Goal: Transaction & Acquisition: Book appointment/travel/reservation

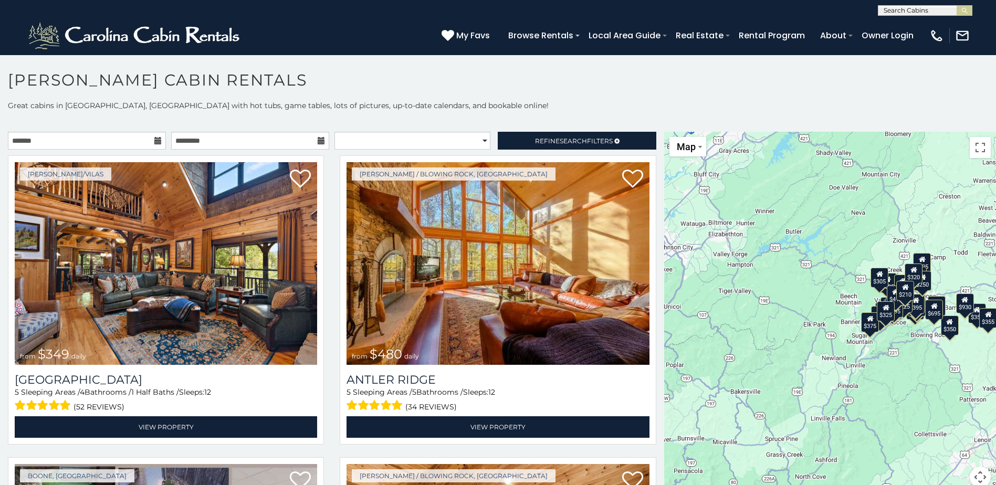
click at [155, 143] on icon at bounding box center [157, 140] width 7 height 7
click at [154, 140] on icon at bounding box center [157, 140] width 7 height 7
click at [156, 142] on icon at bounding box center [157, 140] width 7 height 7
click at [154, 142] on icon at bounding box center [157, 140] width 7 height 7
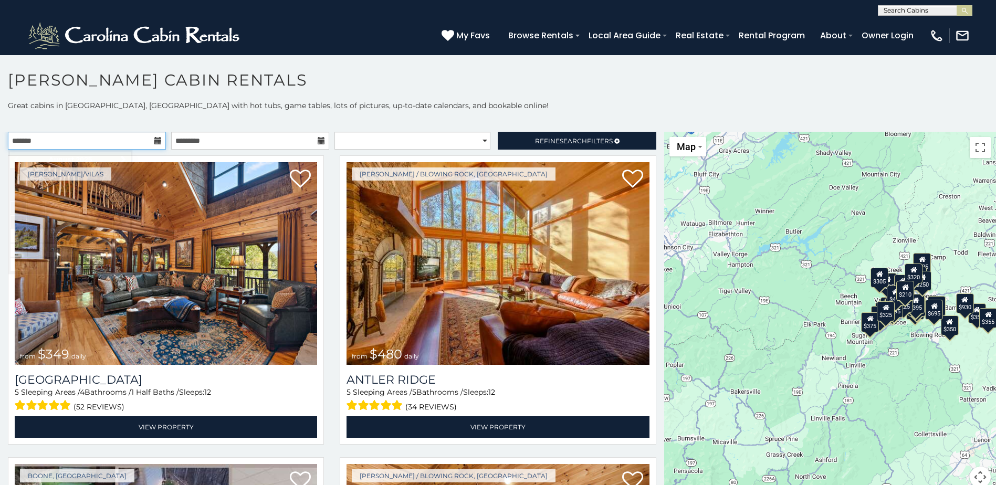
click at [80, 143] on input "text" at bounding box center [87, 141] width 158 height 18
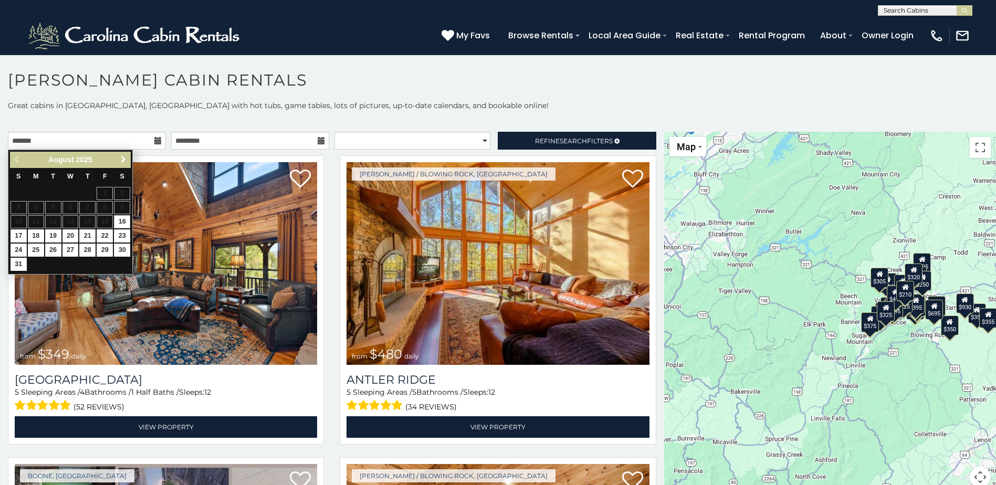
click at [123, 158] on span "Next" at bounding box center [123, 159] width 8 height 8
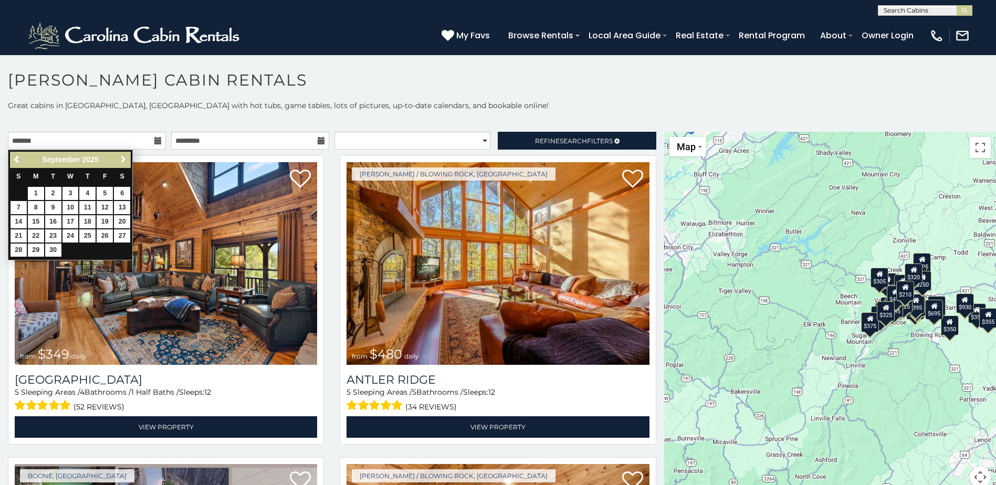
click at [123, 158] on span "Next" at bounding box center [123, 159] width 8 height 8
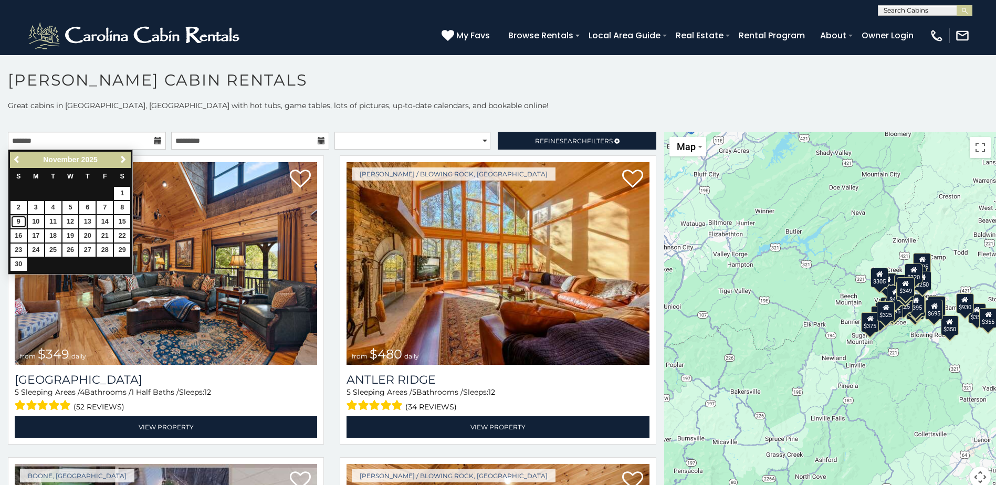
click at [20, 221] on link "9" at bounding box center [18, 221] width 16 height 13
type input "**********"
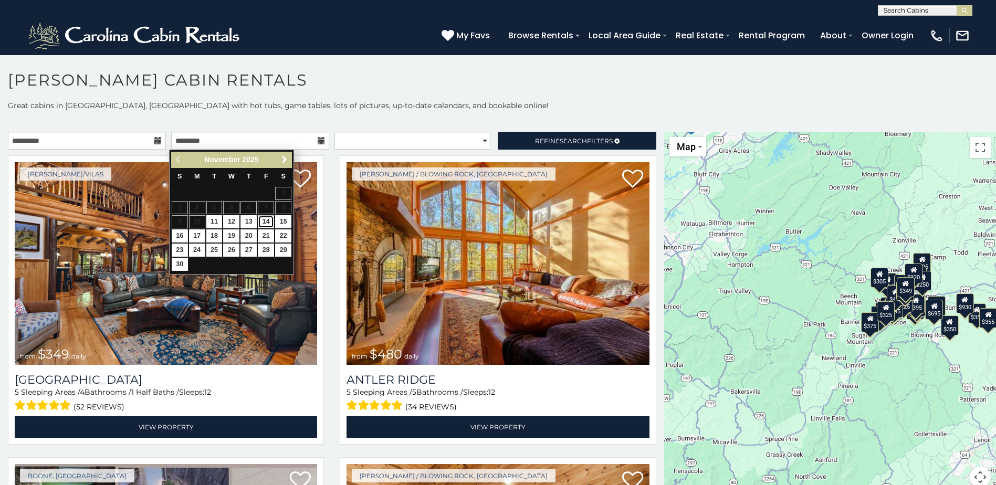
click at [263, 223] on link "14" at bounding box center [266, 221] width 16 height 13
type input "**********"
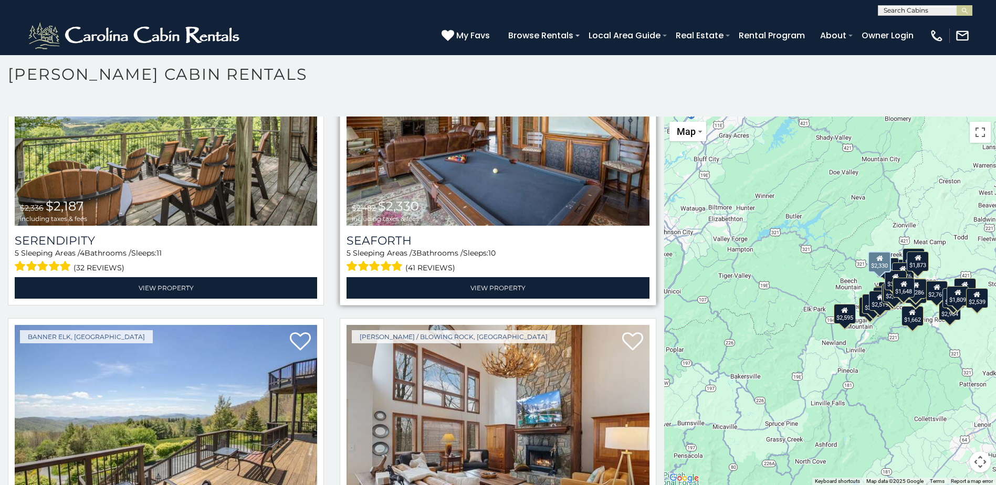
scroll to position [3516, 0]
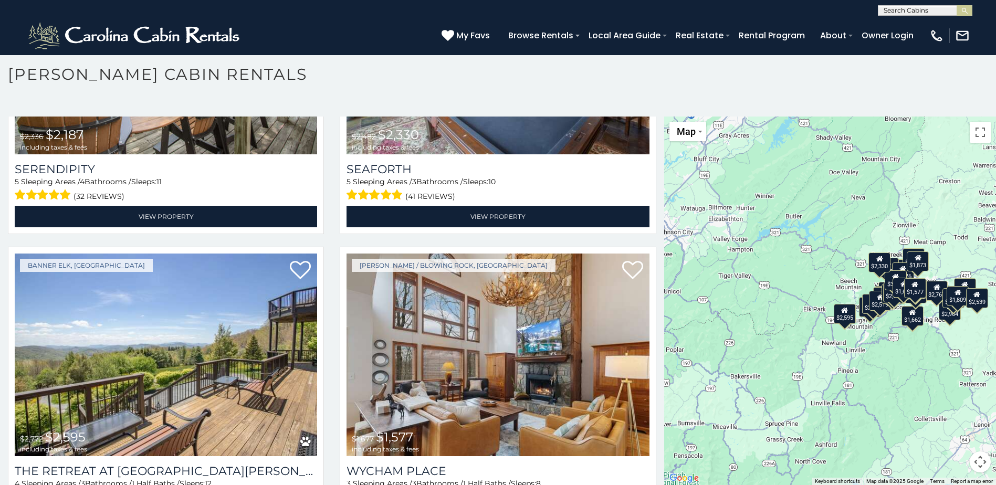
click at [893, 343] on div "$3,624 $2,539 $5,061 $4,337 $6,127 $2,919 $3,293 $2,519 $3,032 $3,545 $2,981 $3…" at bounding box center [830, 301] width 332 height 368
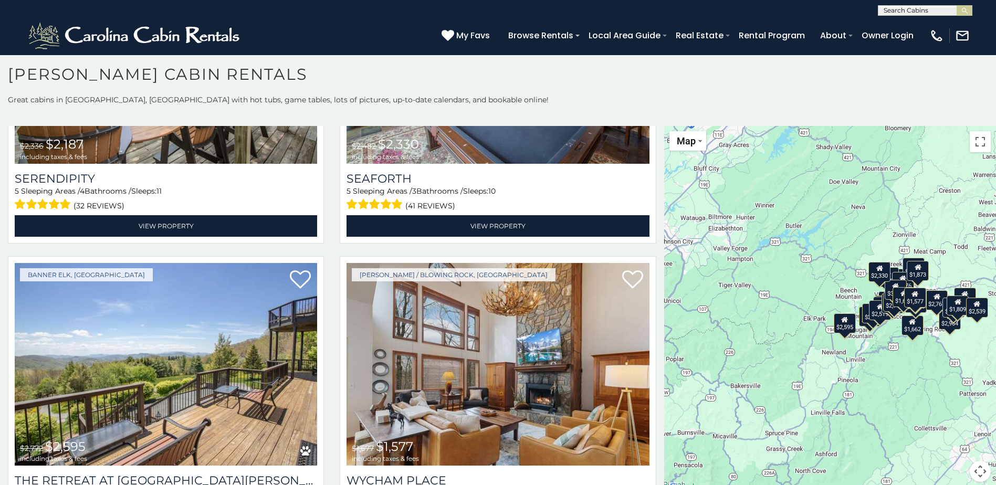
scroll to position [9, 0]
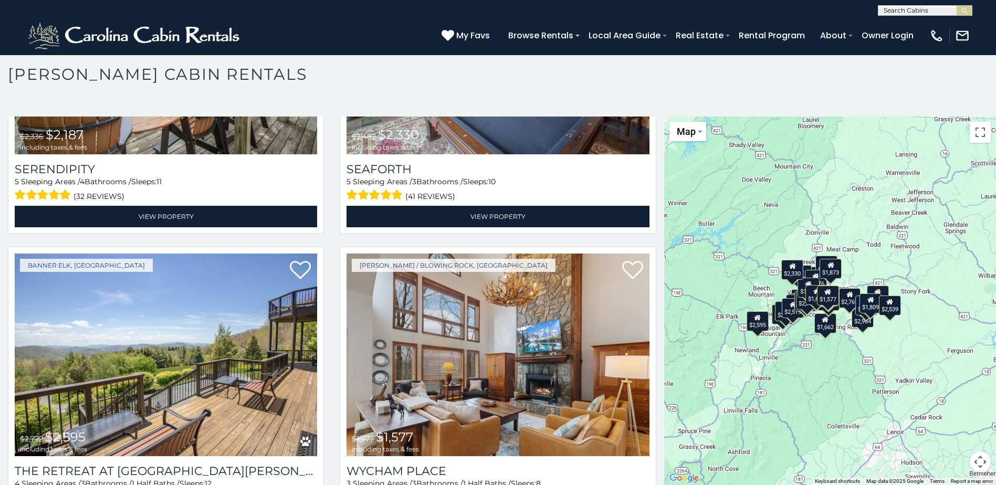
drag, startPoint x: 897, startPoint y: 335, endPoint x: 809, endPoint y: 340, distance: 88.3
click at [809, 341] on div "$3,624 $2,539 $5,061 $4,337 $6,127 $2,919 $3,293 $2,519 $3,032 $3,545 $2,981 $3…" at bounding box center [830, 301] width 332 height 368
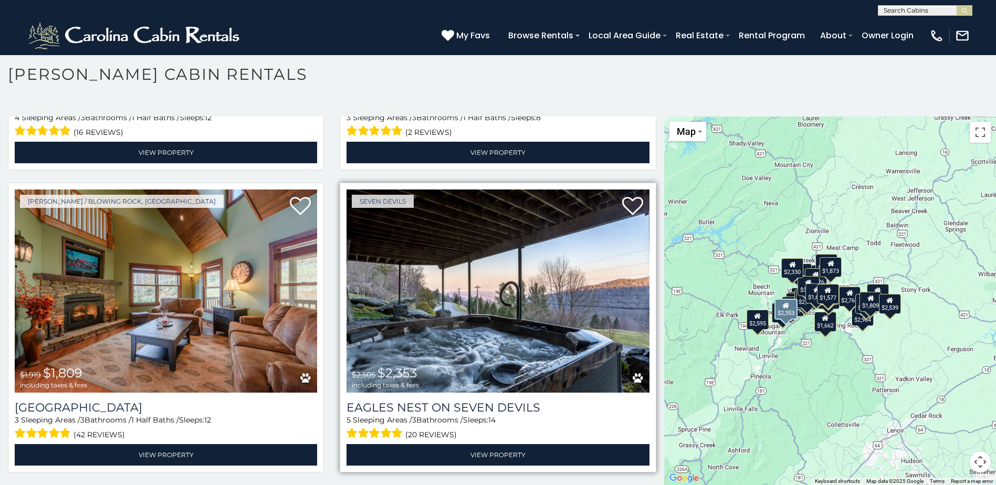
scroll to position [3883, 0]
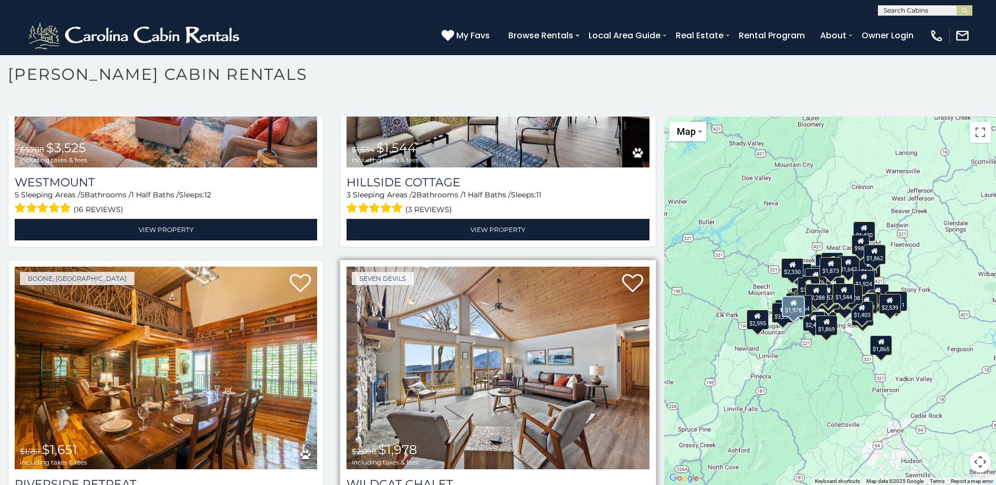
scroll to position [5346, 0]
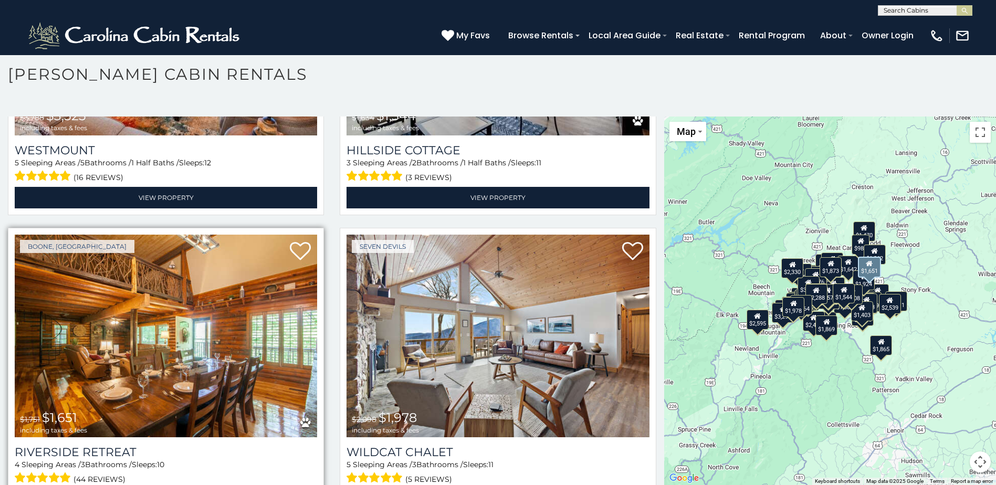
click at [241, 347] on img at bounding box center [166, 336] width 302 height 203
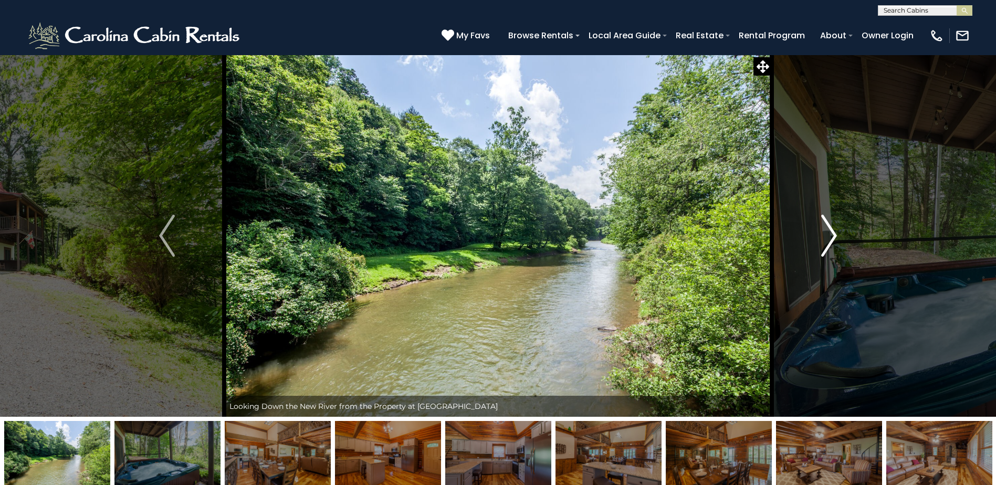
click at [833, 234] on img "Next" at bounding box center [829, 236] width 16 height 42
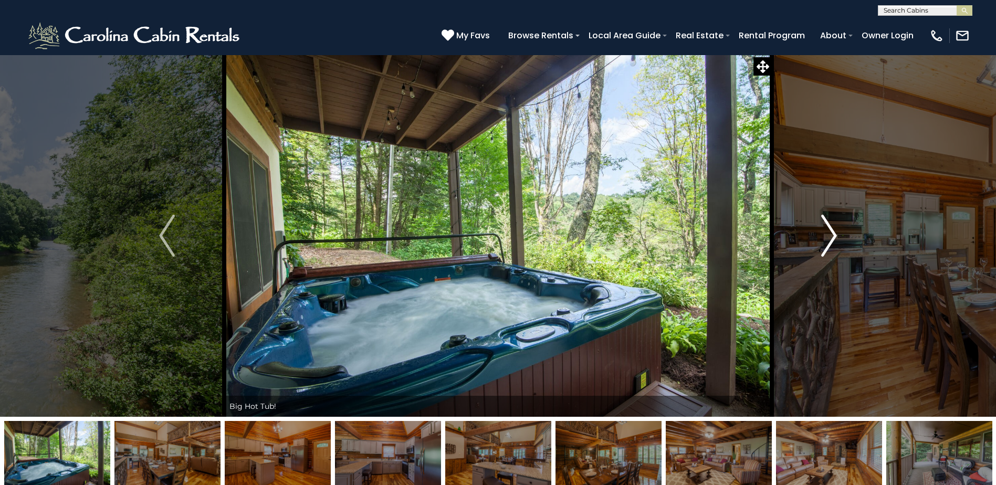
click at [833, 234] on img "Next" at bounding box center [829, 236] width 16 height 42
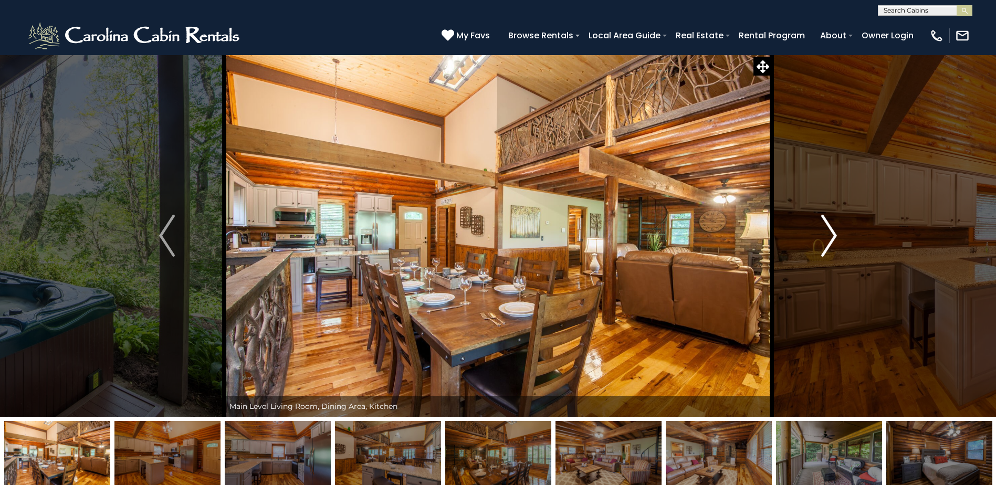
click at [833, 234] on img "Next" at bounding box center [829, 236] width 16 height 42
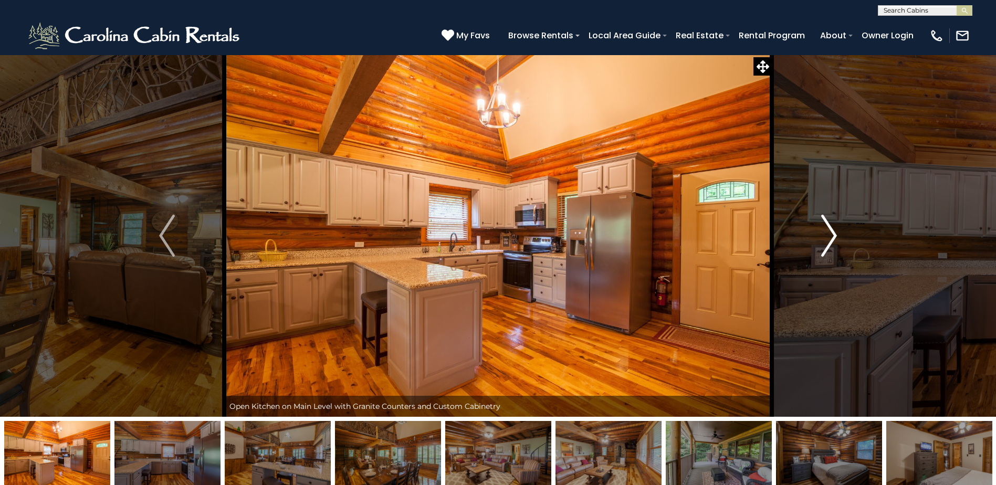
click at [833, 234] on img "Next" at bounding box center [829, 236] width 16 height 42
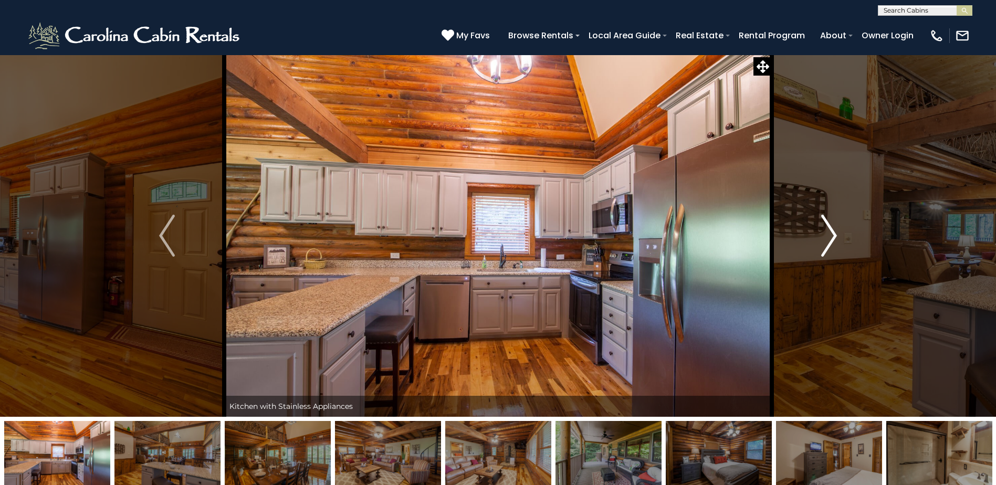
click at [833, 234] on img "Next" at bounding box center [829, 236] width 16 height 42
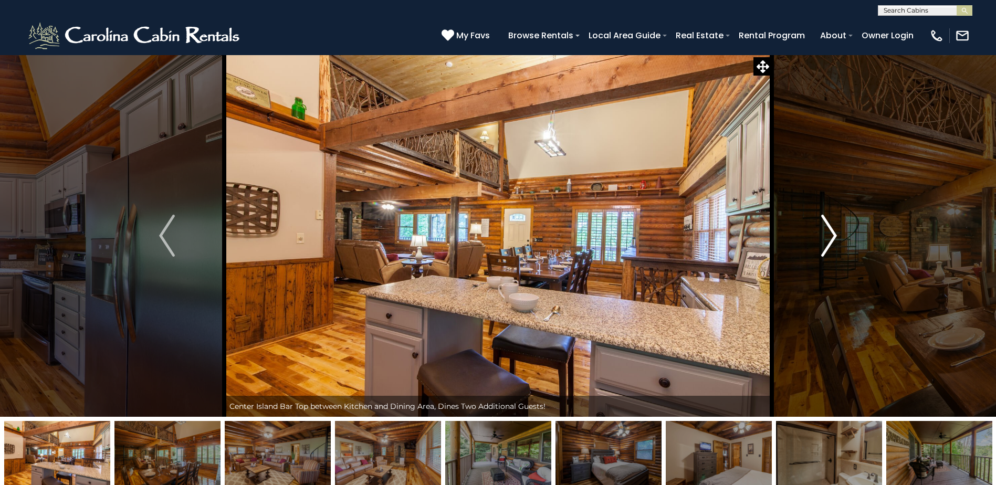
click at [827, 238] on img "Next" at bounding box center [829, 236] width 16 height 42
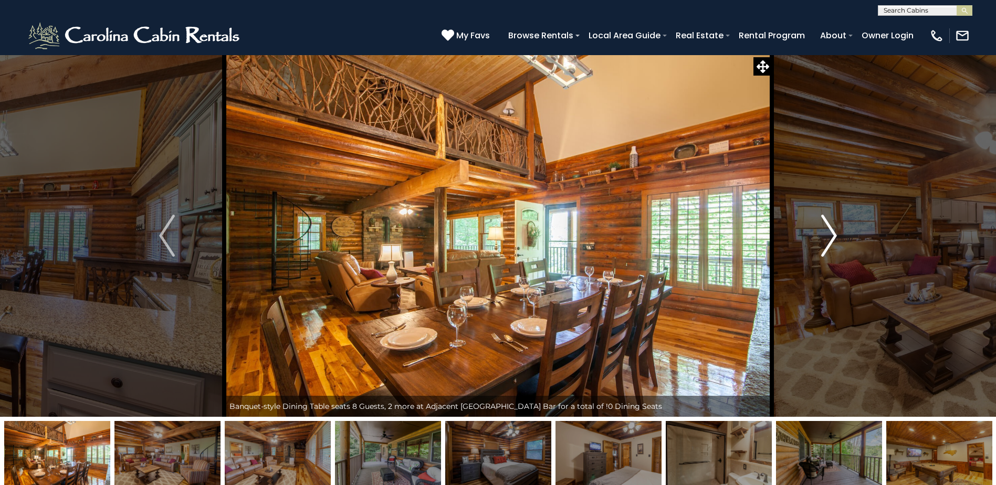
click at [827, 237] on img "Next" at bounding box center [829, 236] width 16 height 42
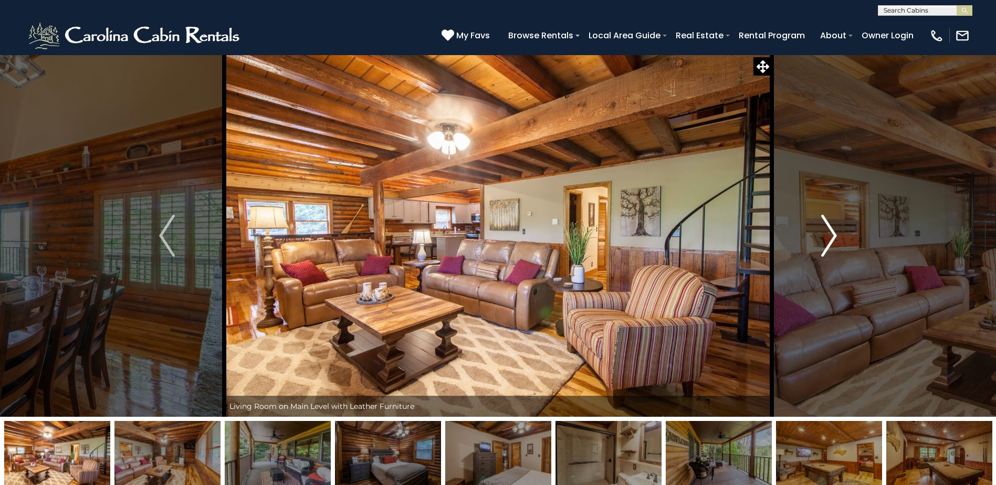
click at [827, 237] on img "Next" at bounding box center [829, 236] width 16 height 42
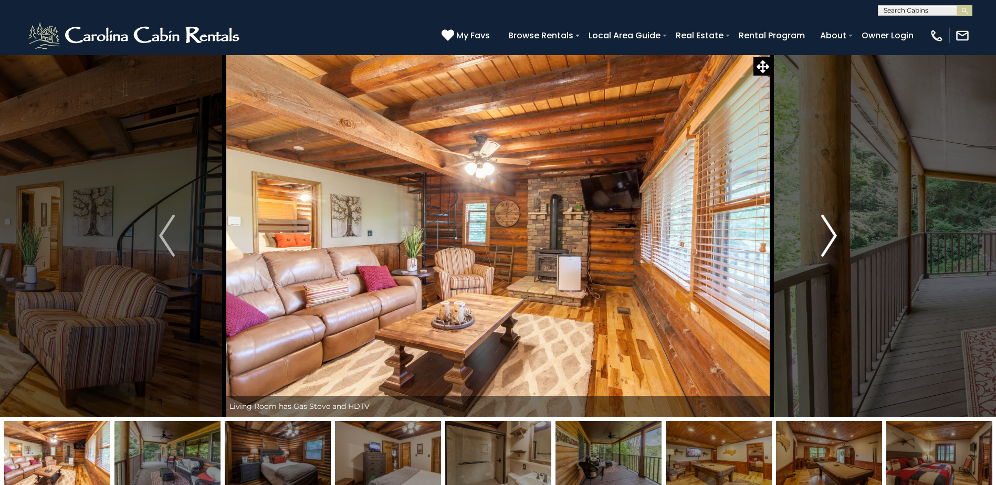
click at [827, 237] on img "Next" at bounding box center [829, 236] width 16 height 42
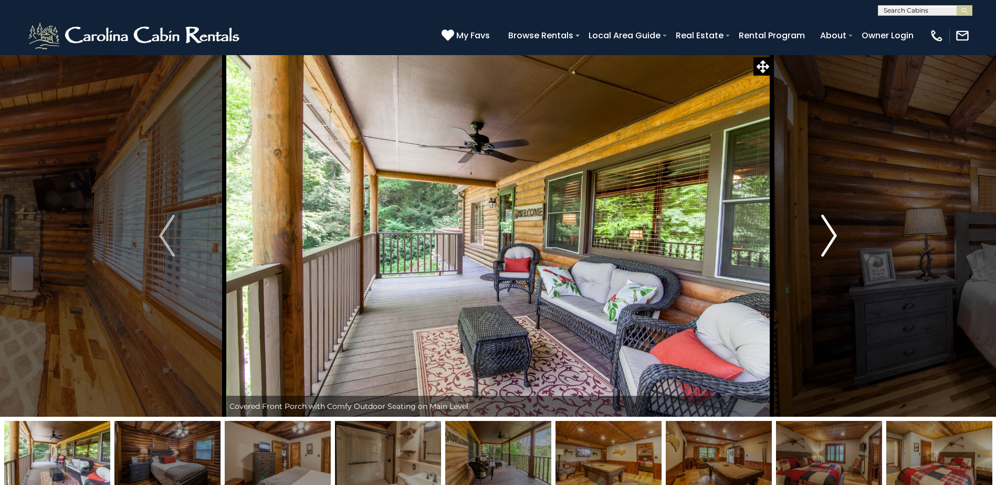
click at [827, 237] on img "Next" at bounding box center [829, 236] width 16 height 42
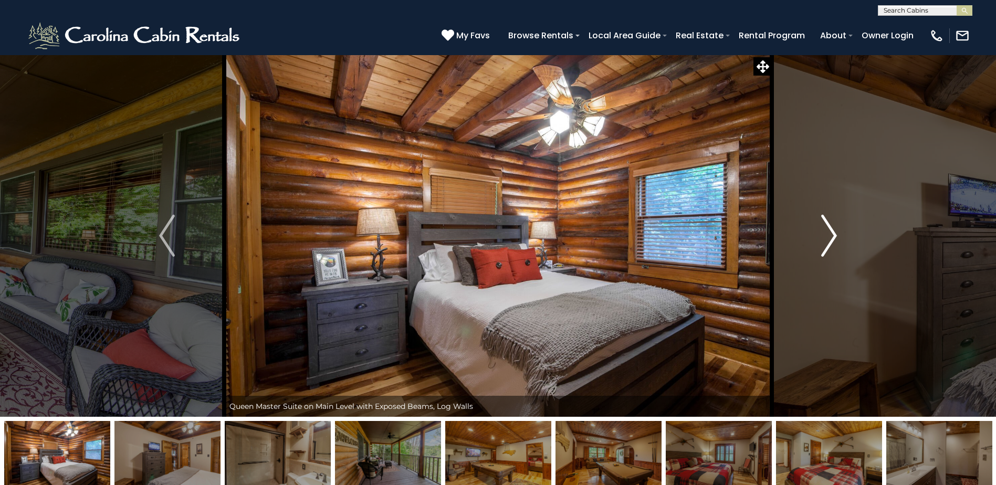
click at [827, 237] on img "Next" at bounding box center [829, 236] width 16 height 42
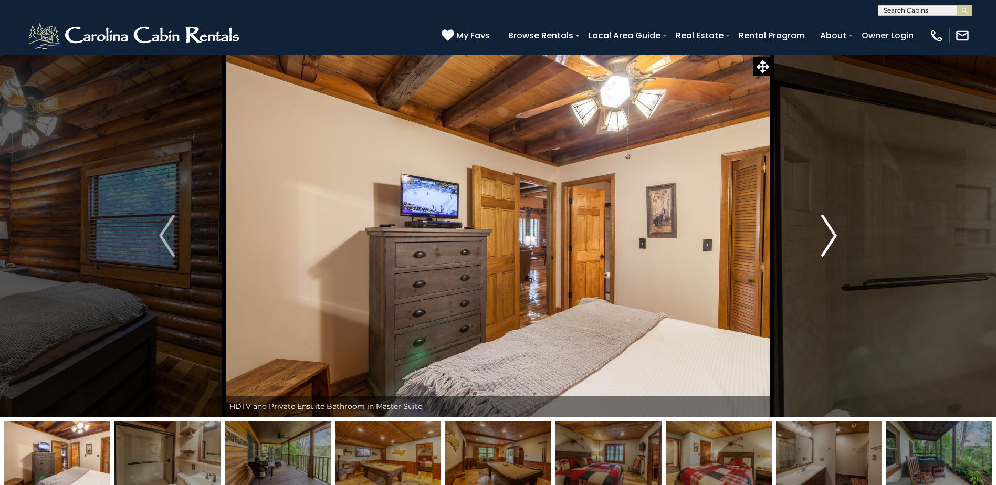
click at [827, 237] on img "Next" at bounding box center [829, 236] width 16 height 42
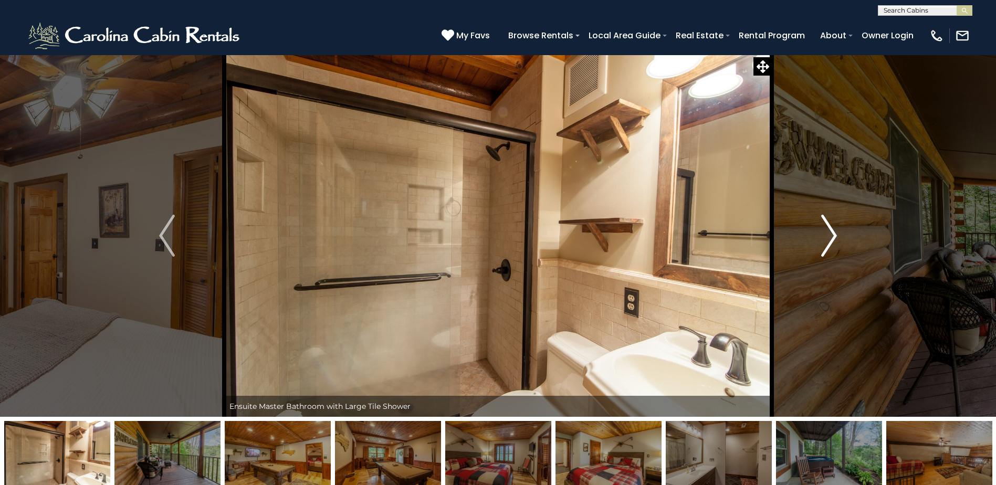
click at [827, 237] on img "Next" at bounding box center [829, 236] width 16 height 42
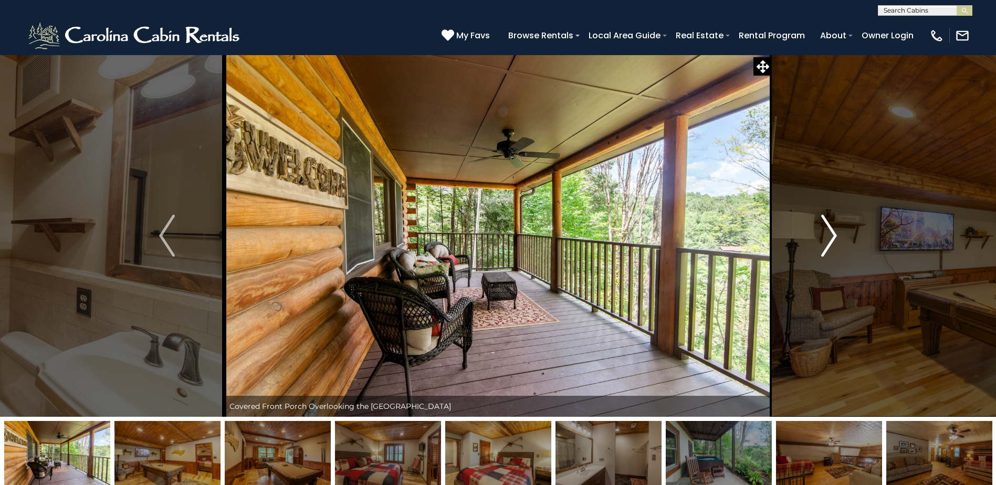
click at [827, 237] on img "Next" at bounding box center [829, 236] width 16 height 42
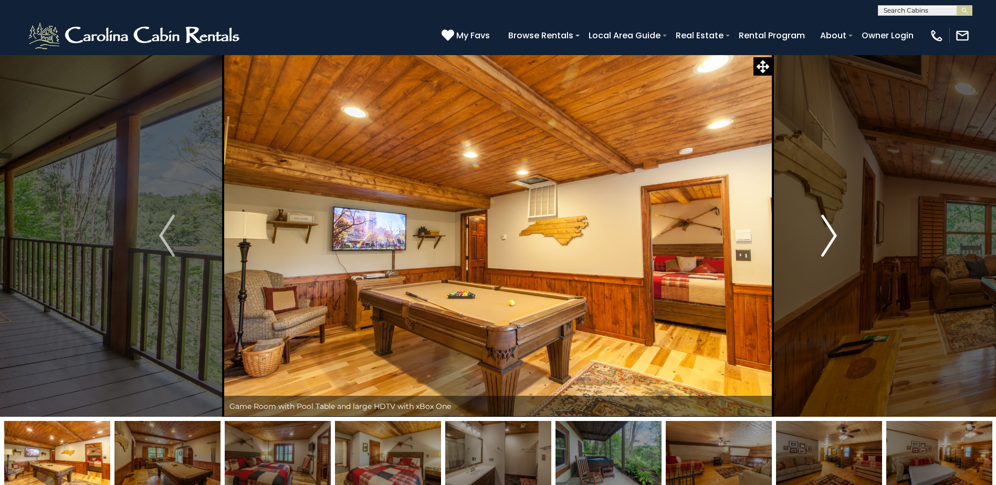
click at [828, 237] on img "Next" at bounding box center [829, 236] width 16 height 42
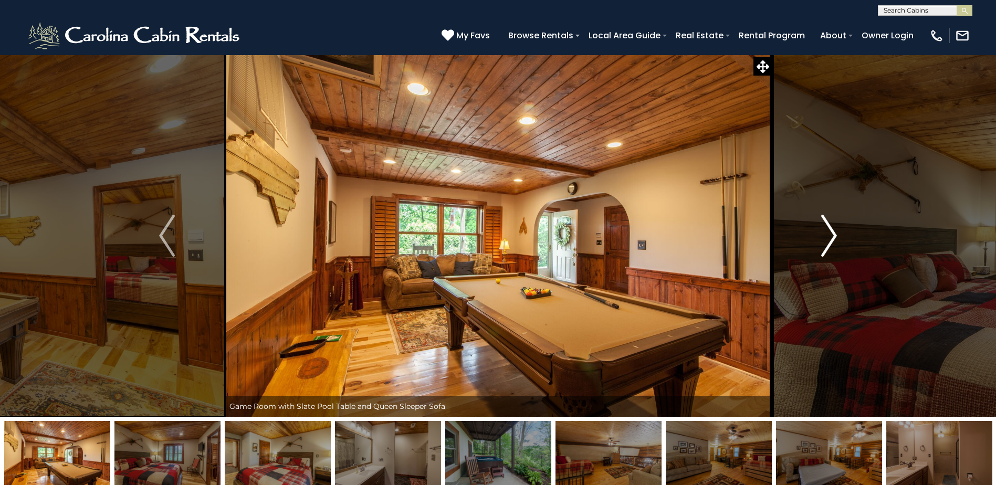
click at [828, 237] on img "Next" at bounding box center [829, 236] width 16 height 42
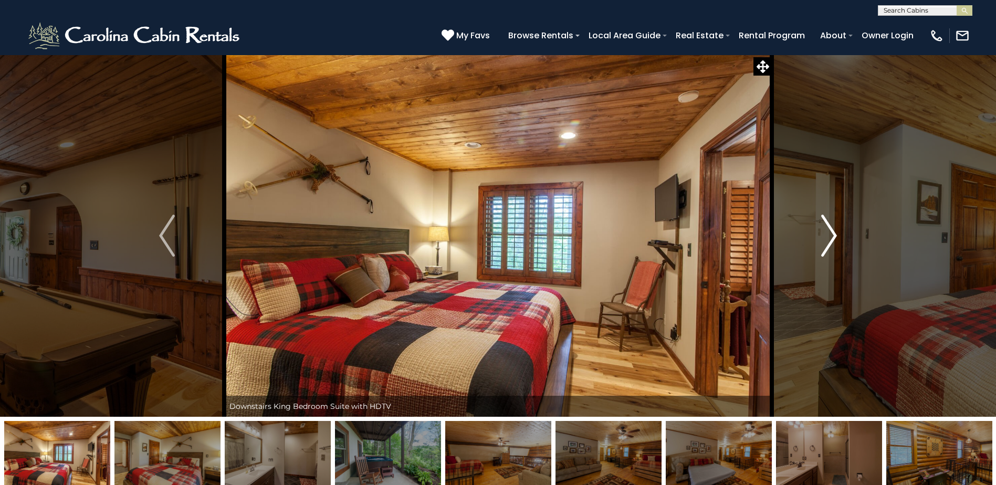
click at [828, 237] on img "Next" at bounding box center [829, 236] width 16 height 42
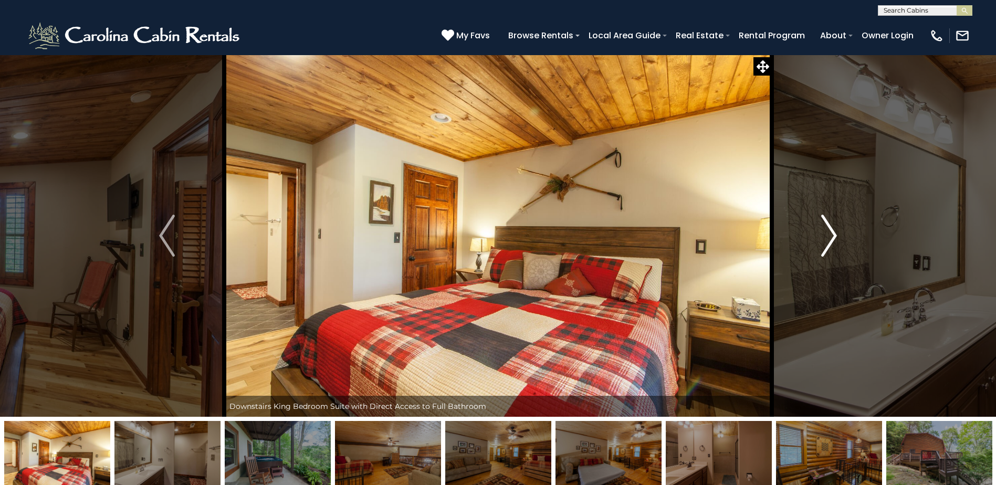
click at [828, 237] on img "Next" at bounding box center [829, 236] width 16 height 42
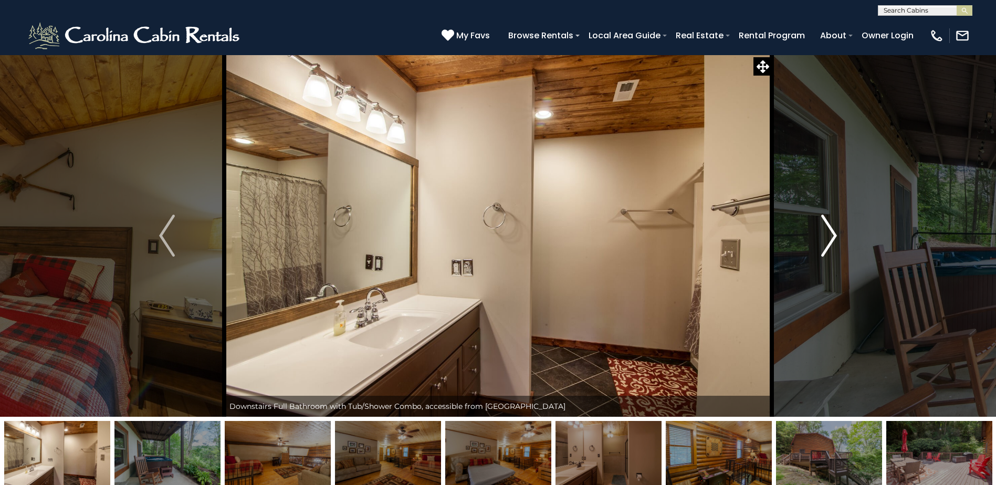
click at [833, 236] on img "Next" at bounding box center [829, 236] width 16 height 42
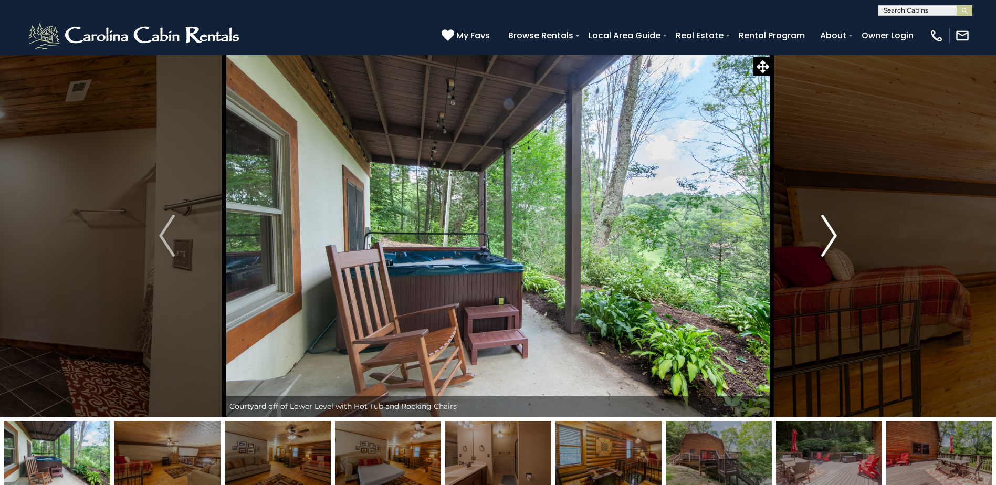
click at [833, 237] on img "Next" at bounding box center [829, 236] width 16 height 42
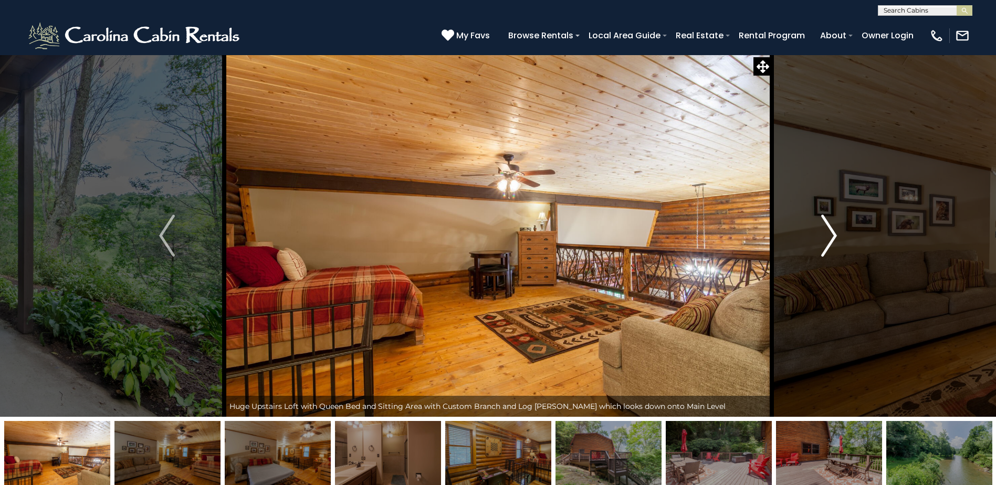
click at [834, 237] on img "Next" at bounding box center [829, 236] width 16 height 42
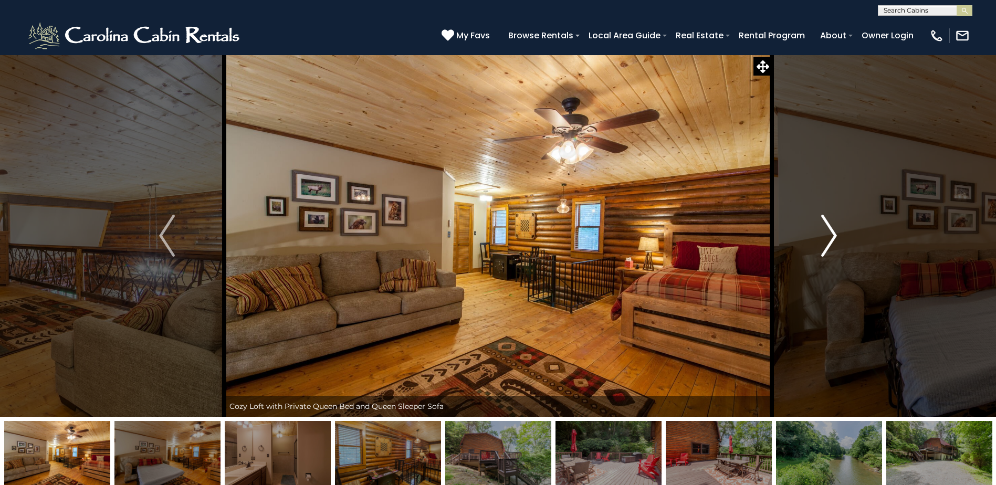
click at [834, 237] on img "Next" at bounding box center [829, 236] width 16 height 42
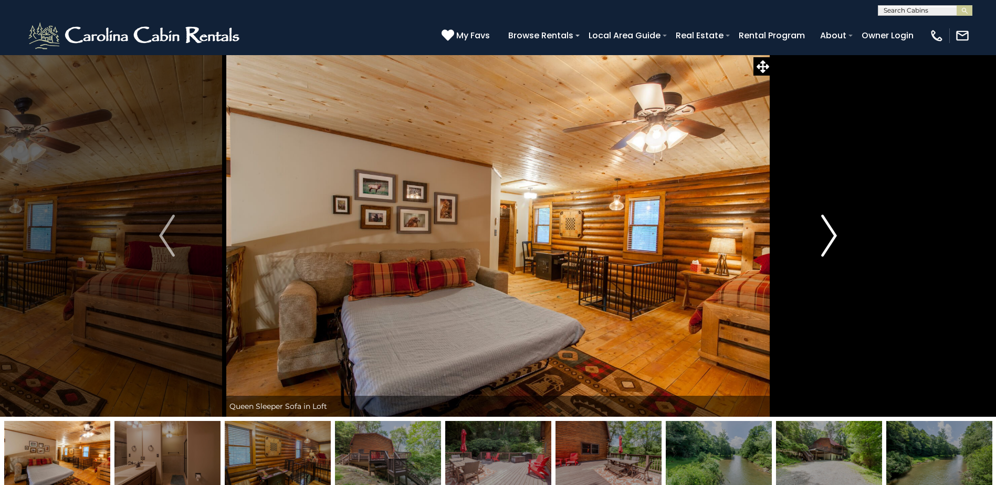
click at [834, 237] on img "Next" at bounding box center [829, 236] width 16 height 42
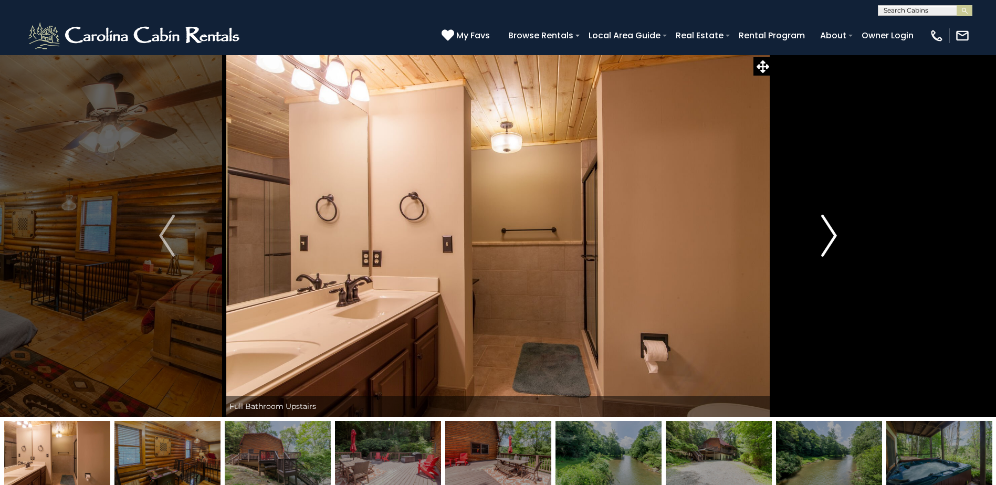
click at [834, 237] on img "Next" at bounding box center [829, 236] width 16 height 42
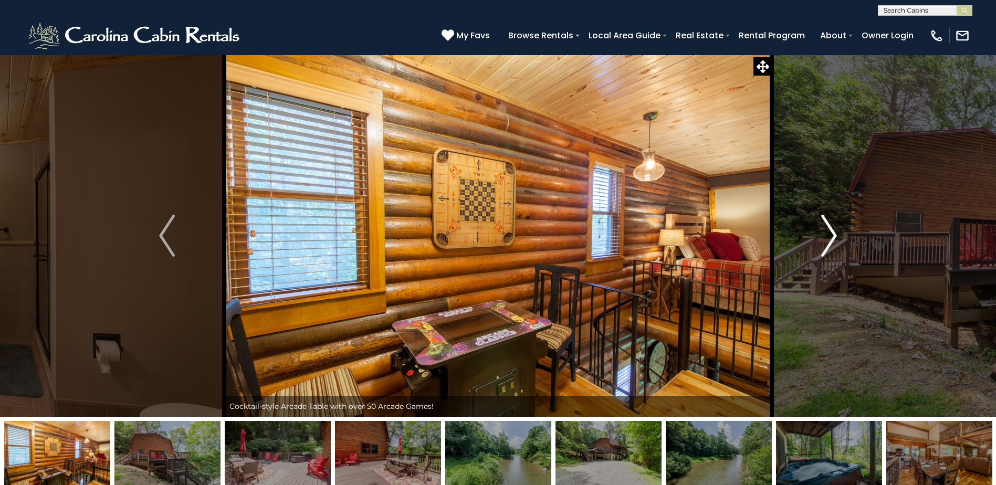
click at [834, 237] on img "Next" at bounding box center [829, 236] width 16 height 42
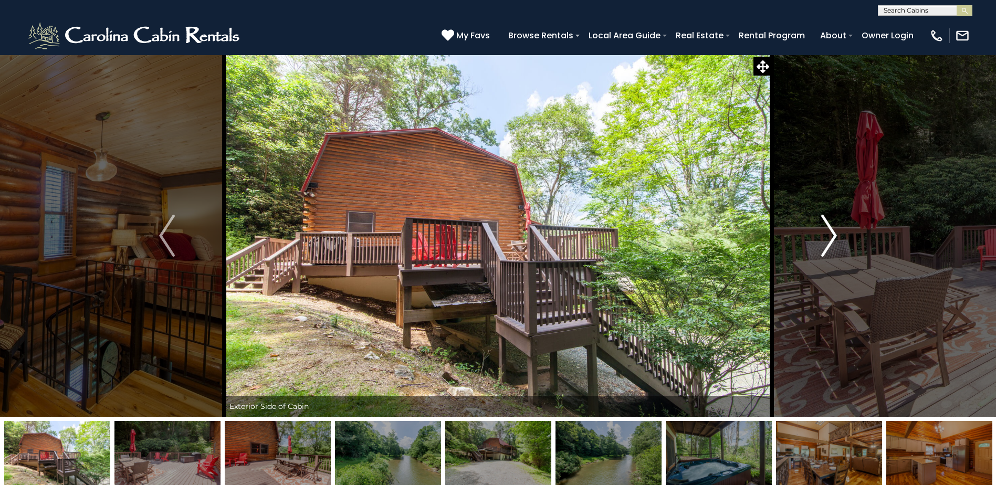
click at [835, 237] on img "Next" at bounding box center [829, 236] width 16 height 42
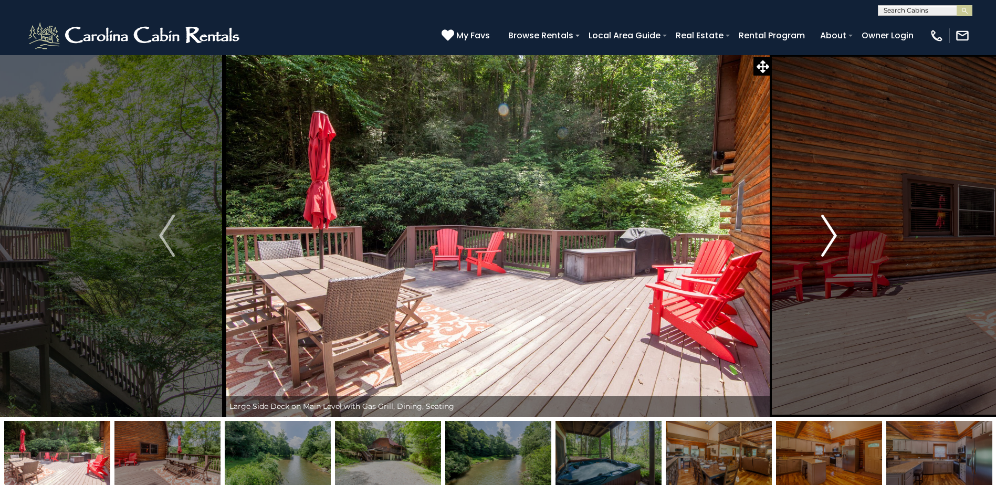
click at [835, 237] on img "Next" at bounding box center [829, 236] width 16 height 42
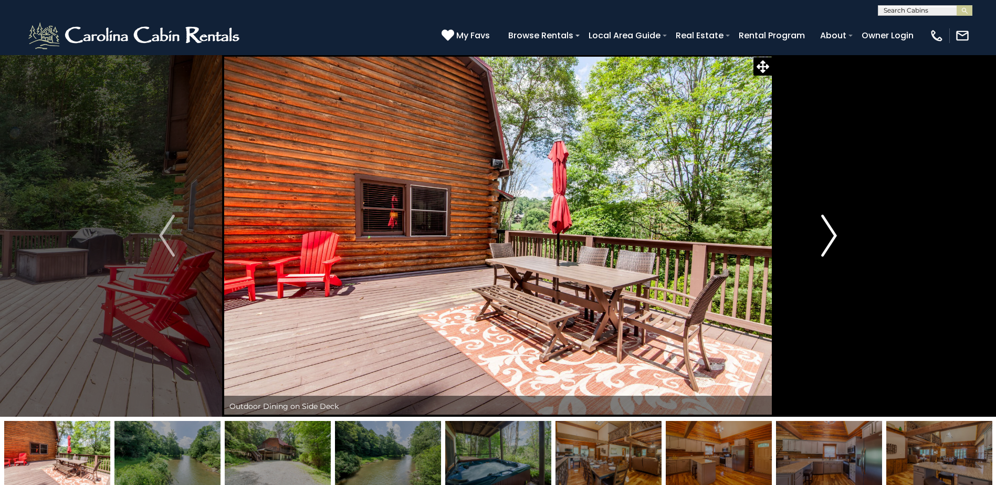
click at [835, 237] on img "Next" at bounding box center [829, 236] width 16 height 42
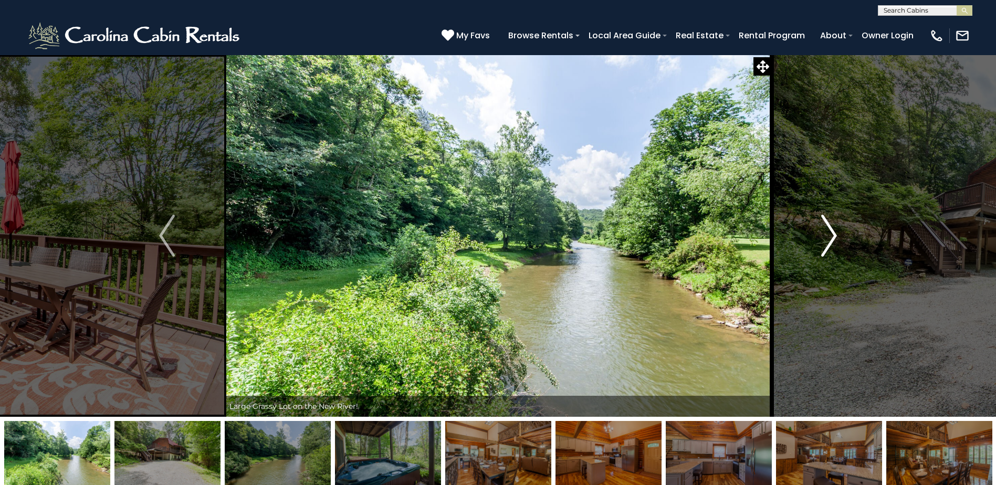
click at [835, 237] on img "Next" at bounding box center [829, 236] width 16 height 42
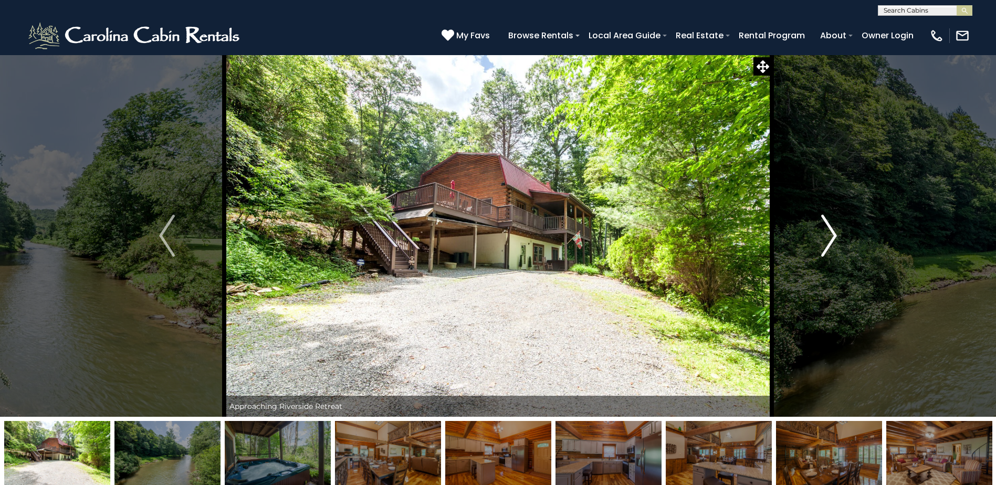
click at [835, 237] on img "Next" at bounding box center [829, 236] width 16 height 42
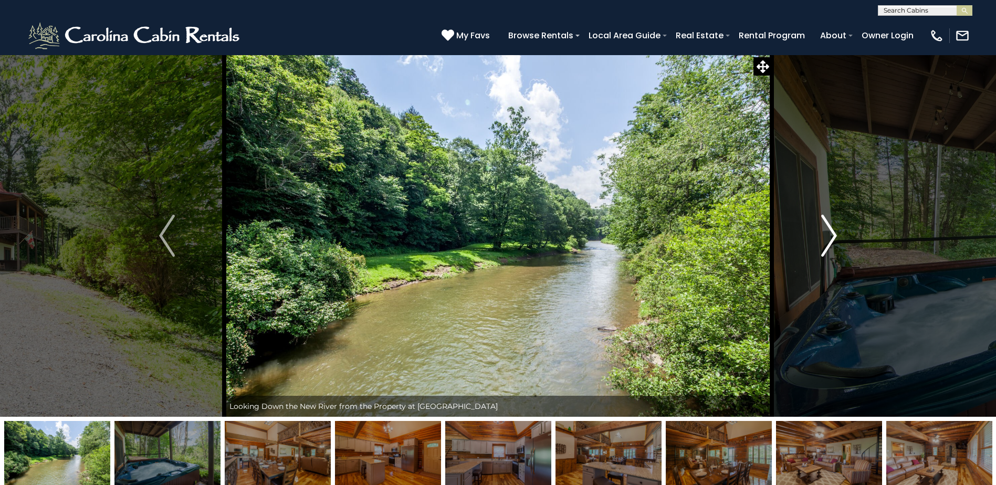
click at [835, 237] on img "Next" at bounding box center [829, 236] width 16 height 42
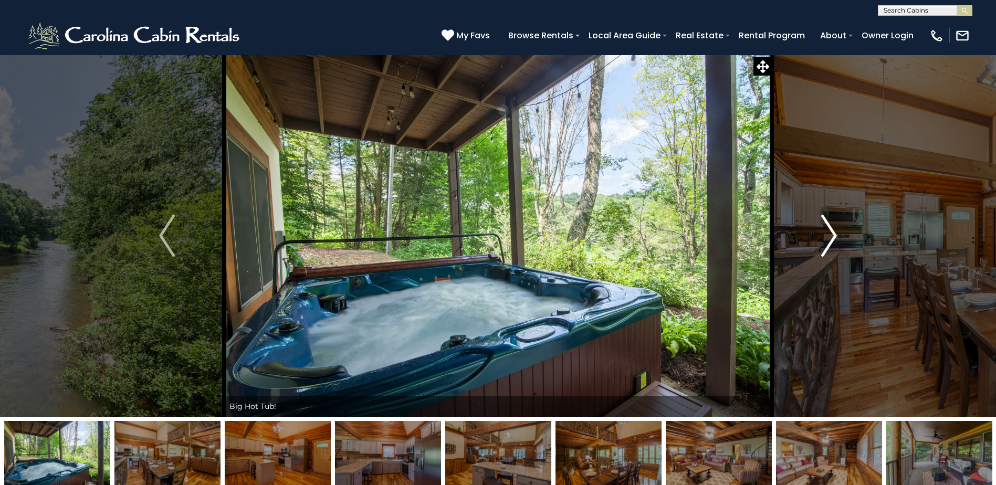
click at [835, 237] on img "Next" at bounding box center [829, 236] width 16 height 42
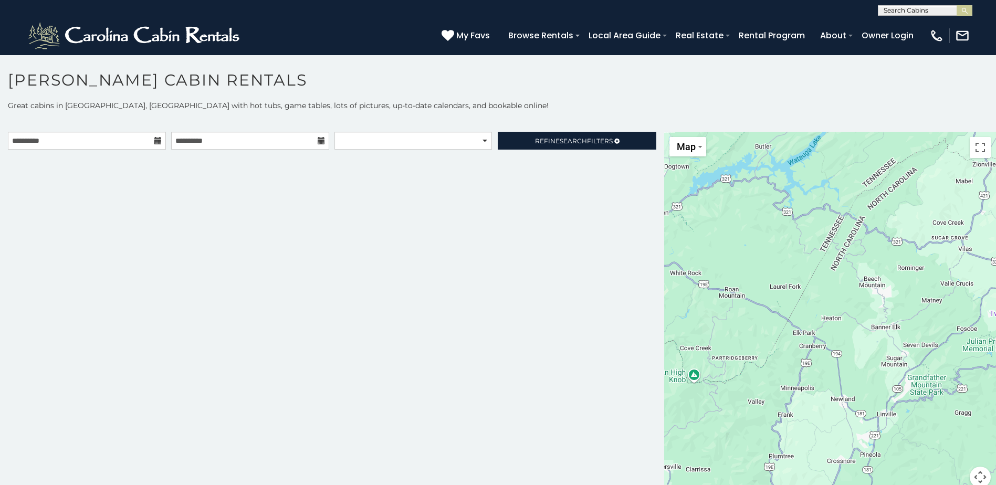
scroll to position [6, 0]
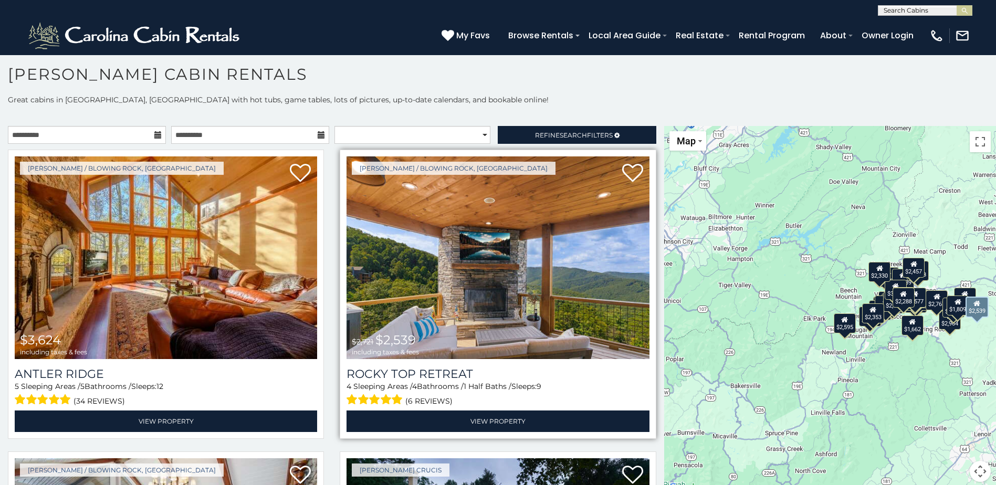
click at [526, 324] on img at bounding box center [497, 257] width 302 height 203
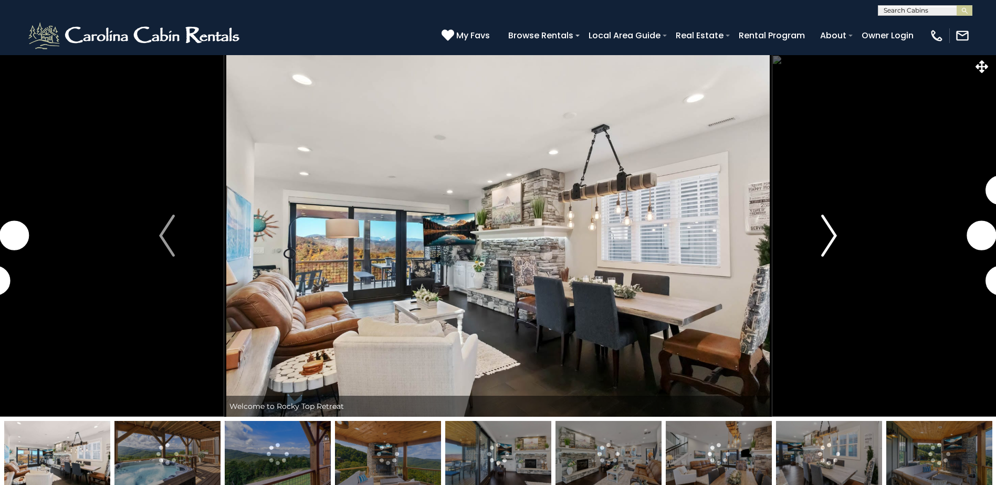
click at [829, 227] on img "Next" at bounding box center [829, 236] width 16 height 42
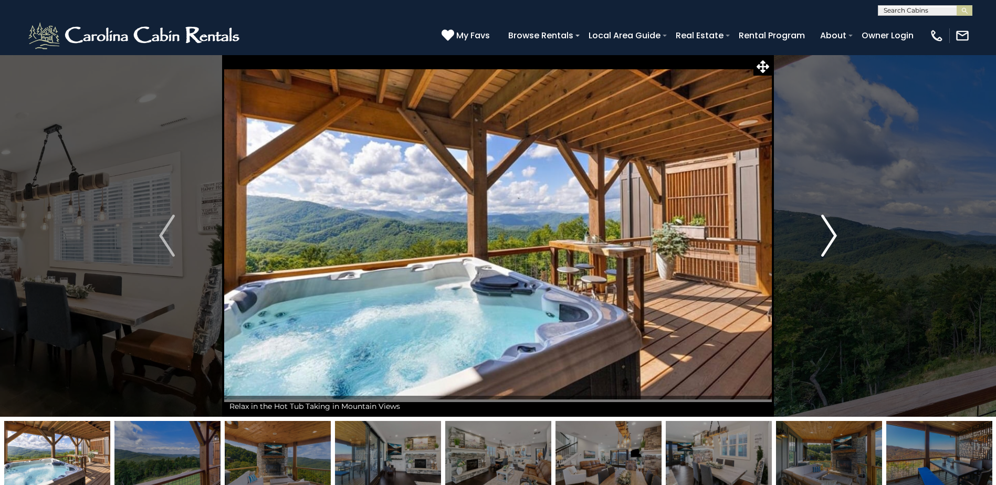
click at [831, 238] on img "Next" at bounding box center [829, 236] width 16 height 42
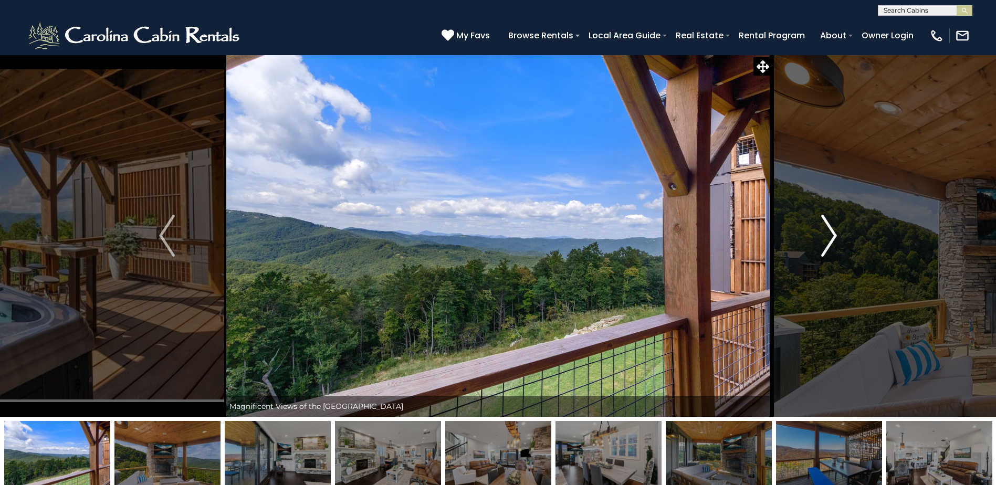
click at [832, 238] on img "Next" at bounding box center [829, 236] width 16 height 42
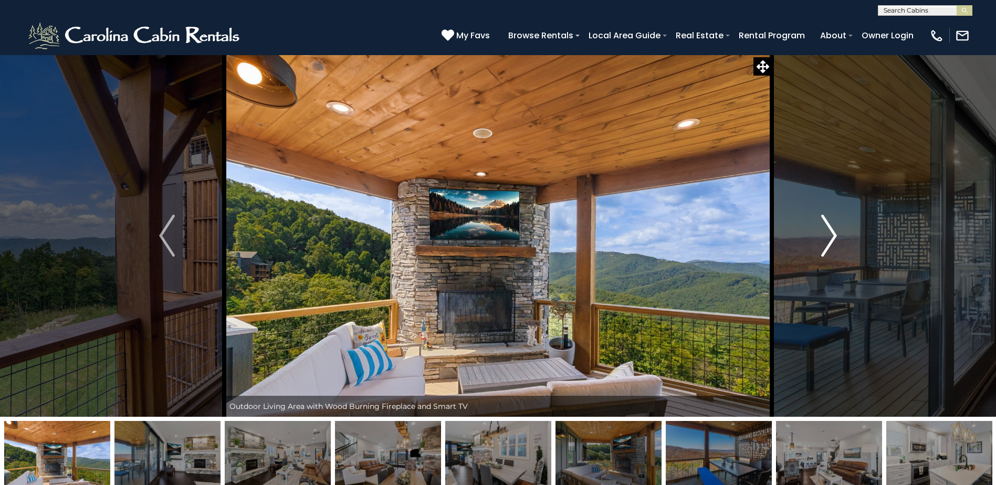
click at [832, 238] on img "Next" at bounding box center [829, 236] width 16 height 42
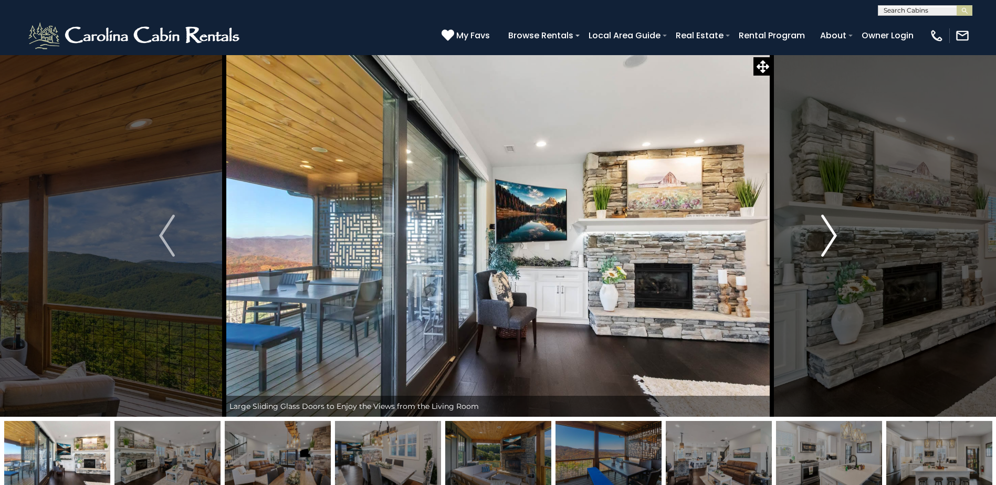
click at [832, 238] on img "Next" at bounding box center [829, 236] width 16 height 42
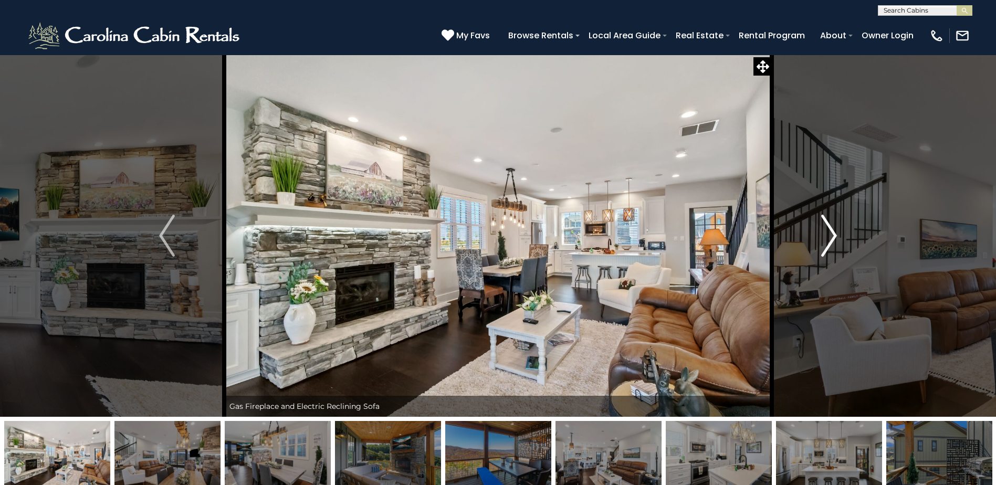
click at [833, 238] on img "Next" at bounding box center [829, 236] width 16 height 42
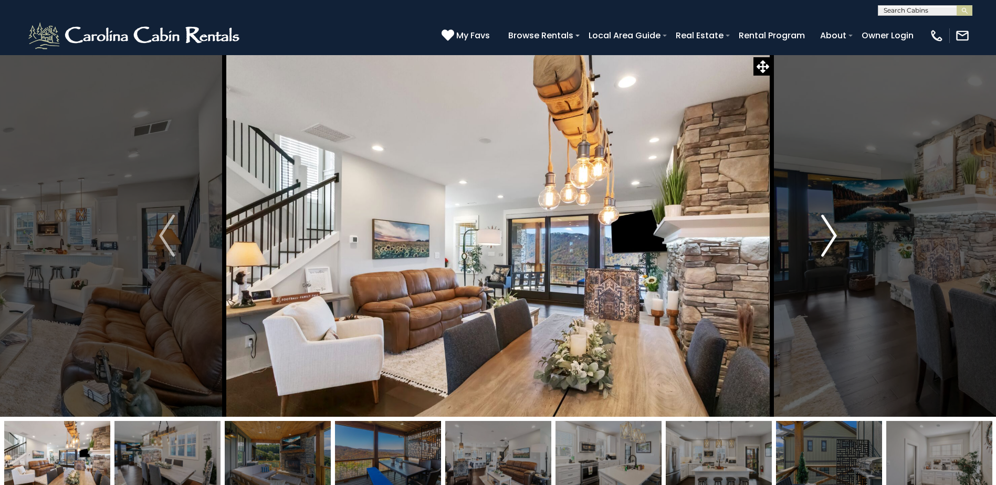
click at [833, 238] on img "Next" at bounding box center [829, 236] width 16 height 42
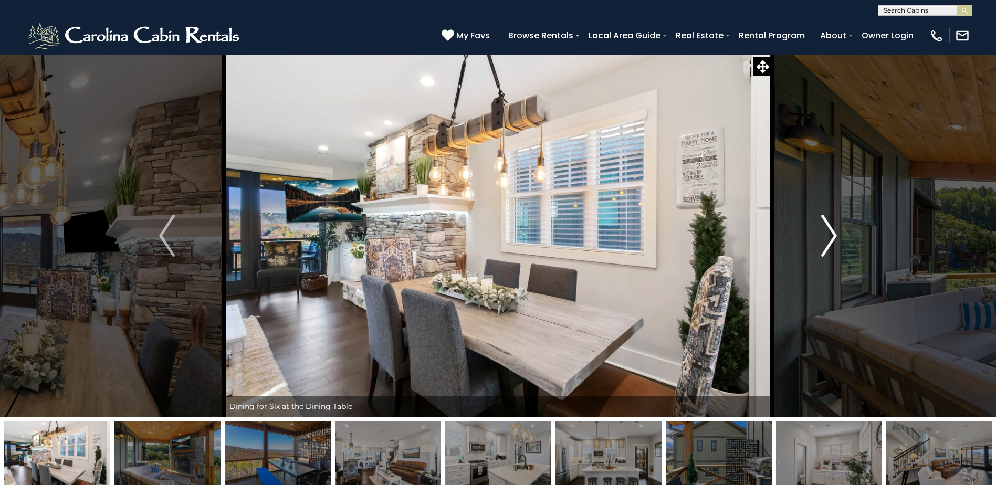
click at [833, 238] on img "Next" at bounding box center [829, 236] width 16 height 42
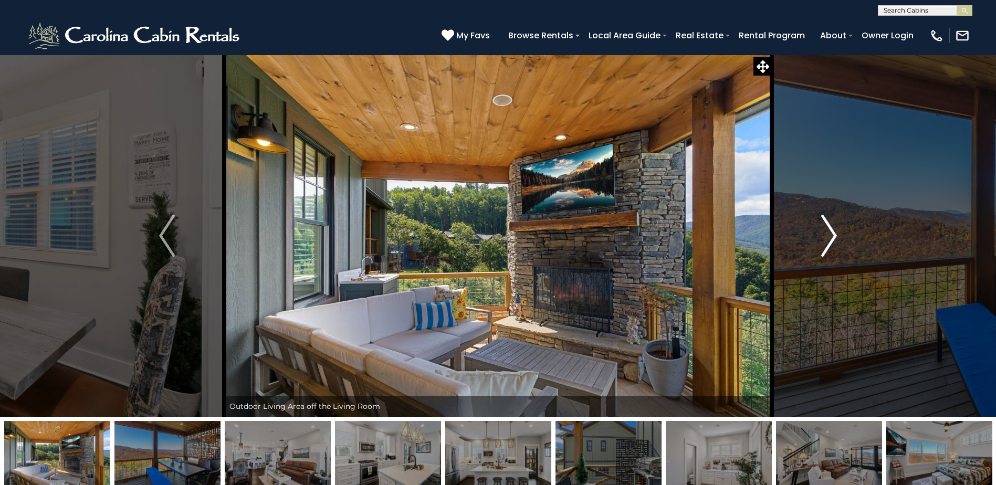
click at [833, 238] on img "Next" at bounding box center [829, 236] width 16 height 42
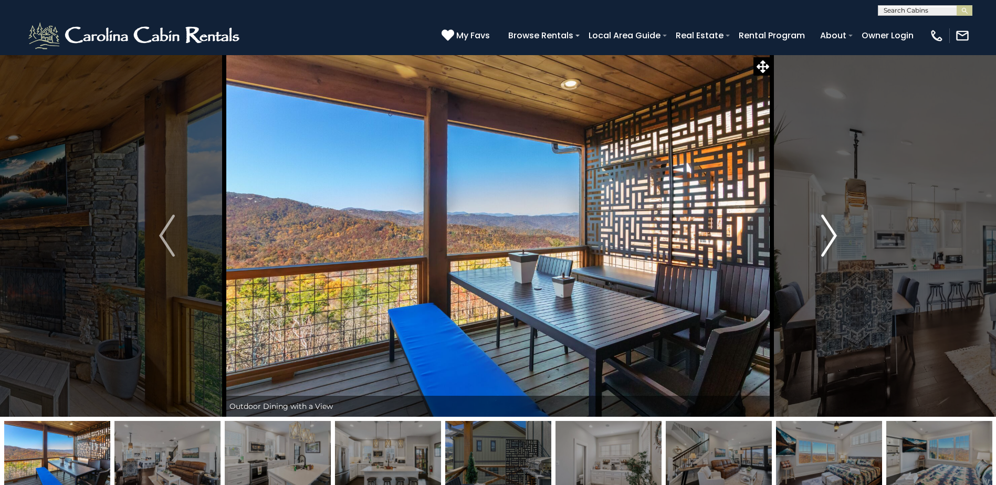
click at [829, 241] on img "Next" at bounding box center [829, 236] width 16 height 42
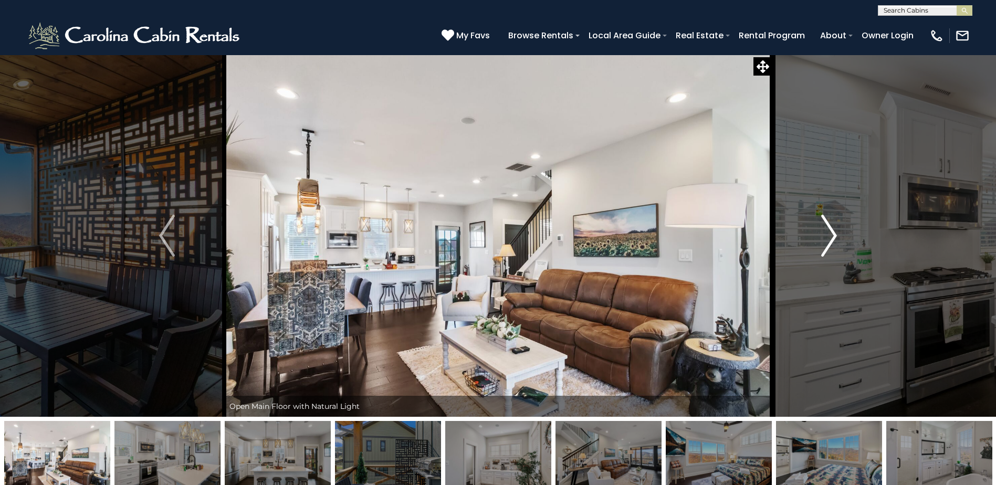
click at [830, 241] on img "Next" at bounding box center [829, 236] width 16 height 42
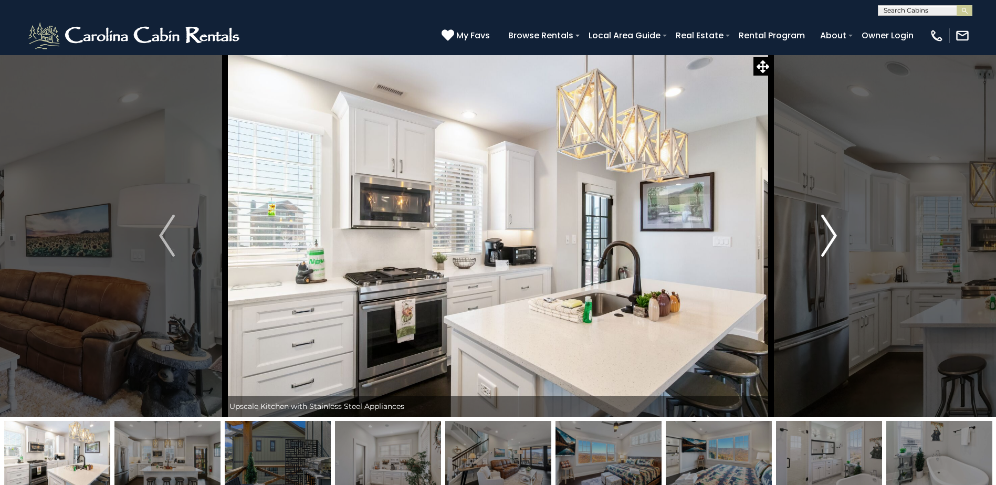
click at [833, 239] on img "Next" at bounding box center [829, 236] width 16 height 42
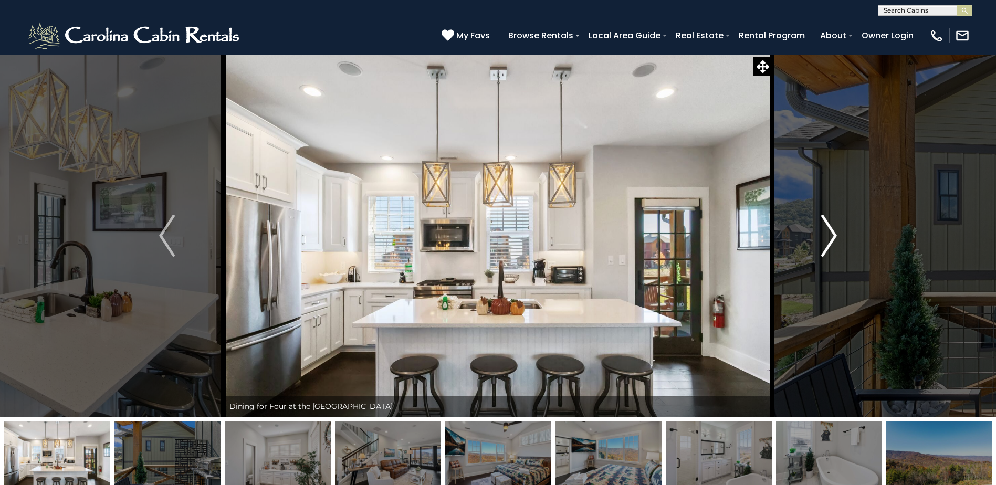
click at [833, 239] on img "Next" at bounding box center [829, 236] width 16 height 42
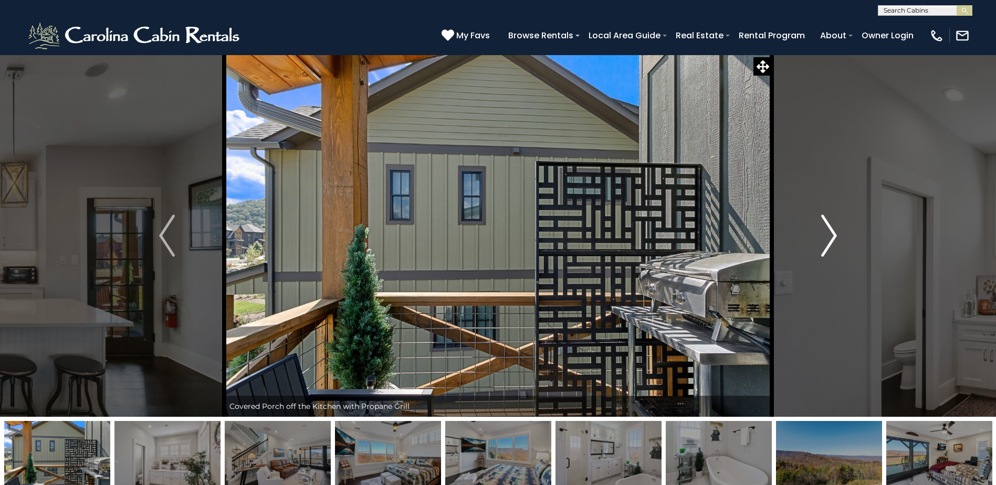
click at [834, 238] on img "Next" at bounding box center [829, 236] width 16 height 42
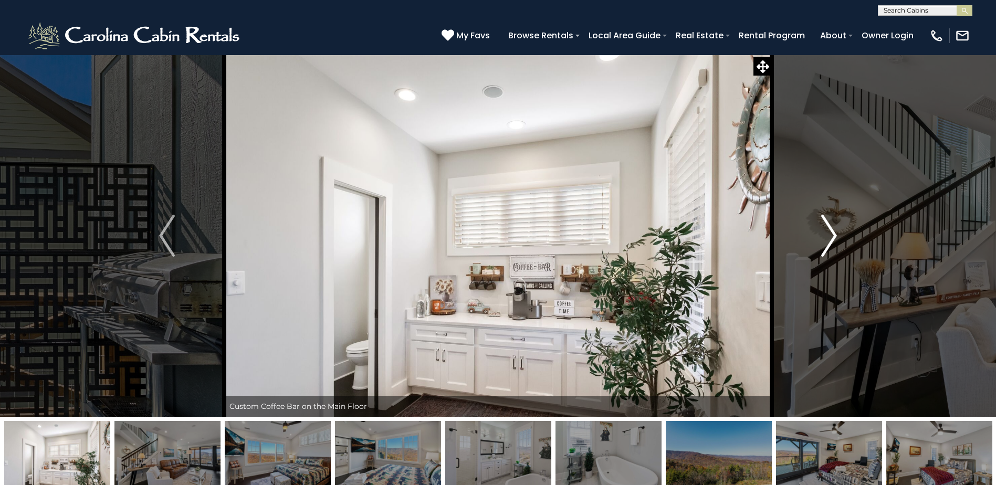
click at [834, 238] on img "Next" at bounding box center [829, 236] width 16 height 42
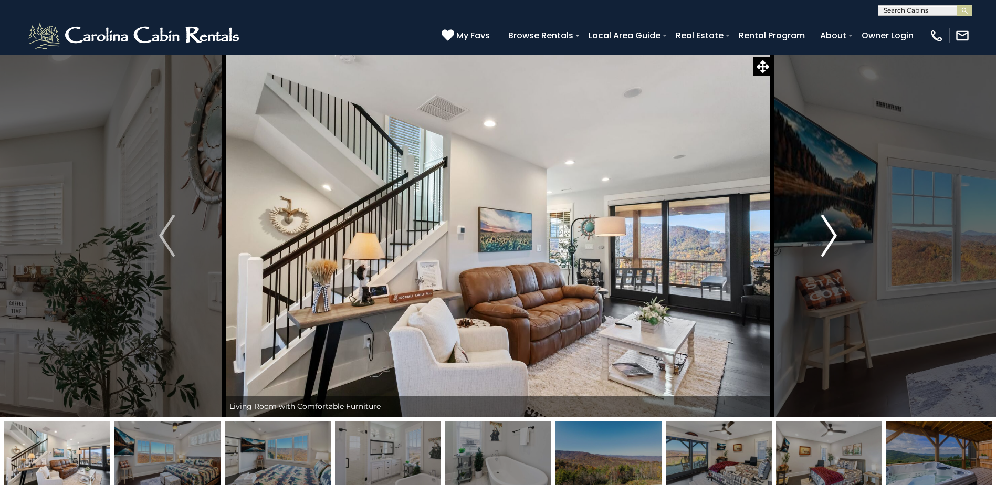
click at [834, 238] on img "Next" at bounding box center [829, 236] width 16 height 42
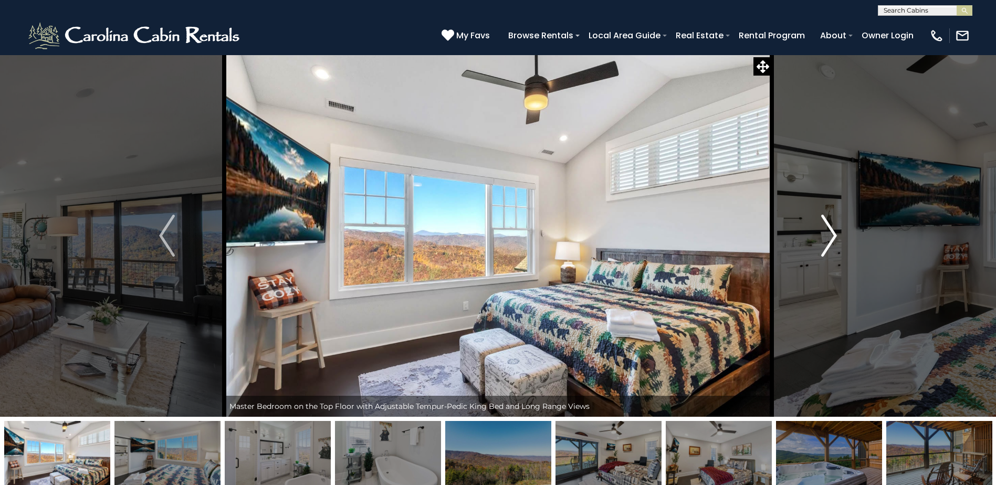
click at [834, 238] on img "Next" at bounding box center [829, 236] width 16 height 42
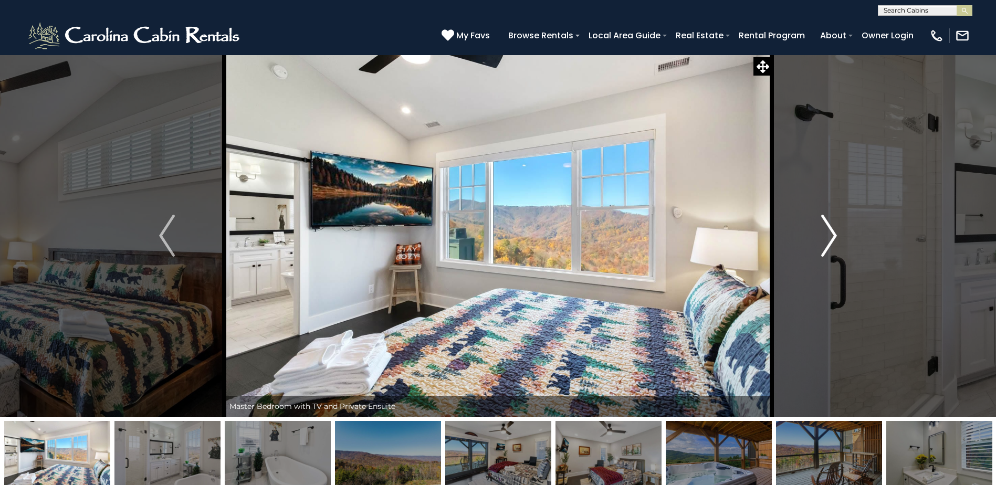
click at [834, 238] on img "Next" at bounding box center [829, 236] width 16 height 42
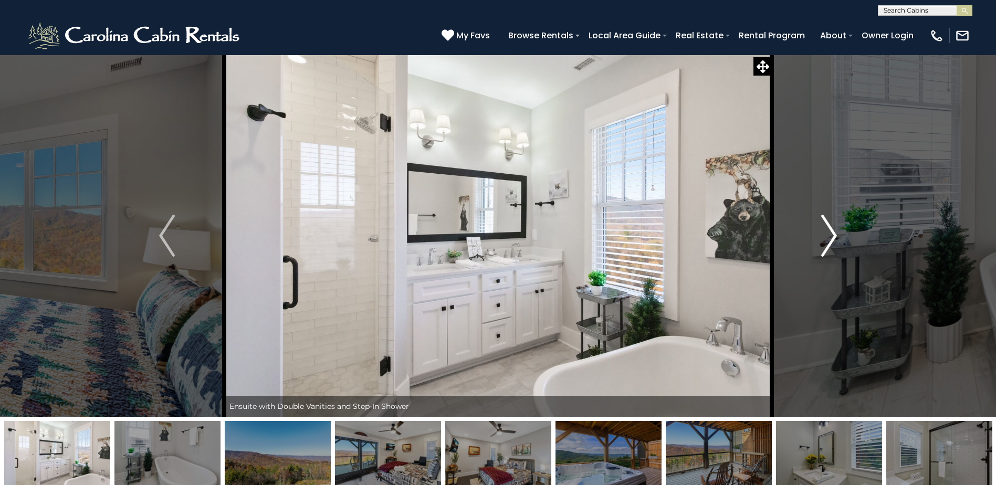
click at [834, 238] on img "Next" at bounding box center [829, 236] width 16 height 42
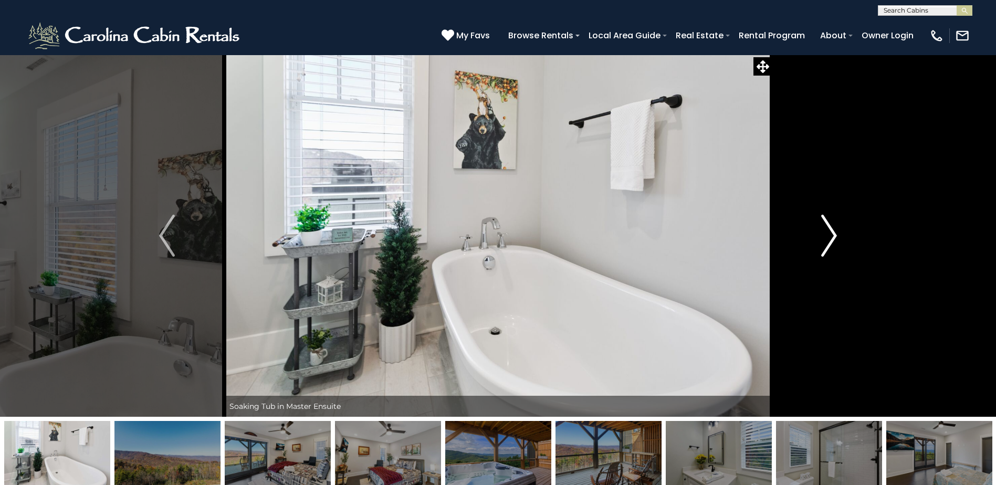
click at [834, 238] on img "Next" at bounding box center [829, 236] width 16 height 42
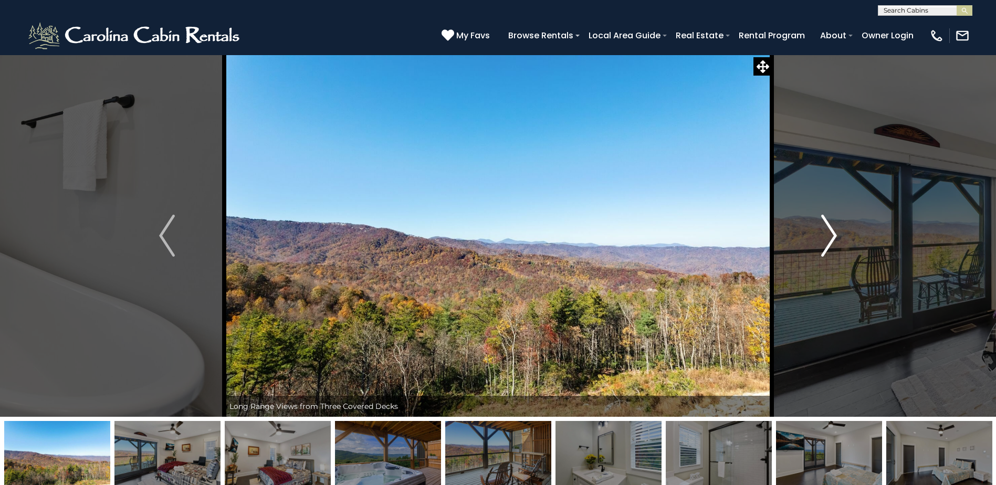
click at [834, 238] on img "Next" at bounding box center [829, 236] width 16 height 42
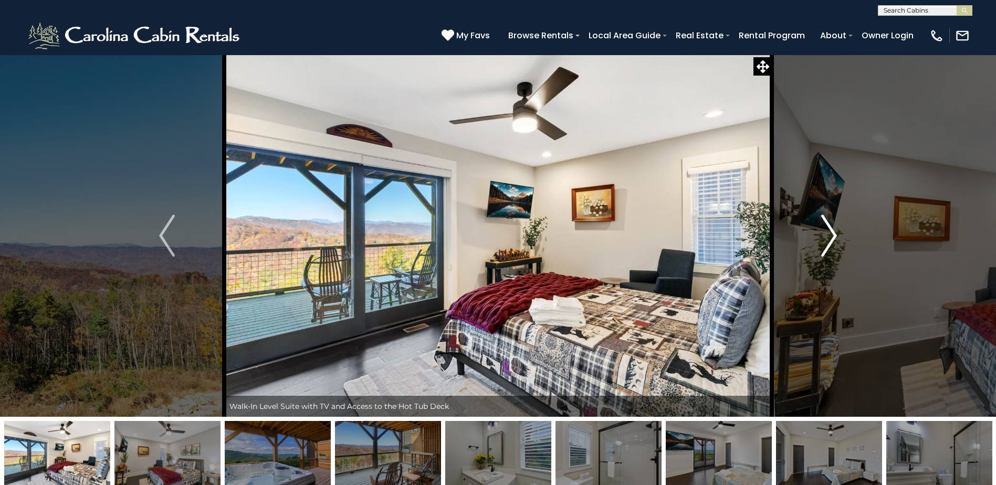
click at [834, 238] on img "Next" at bounding box center [829, 236] width 16 height 42
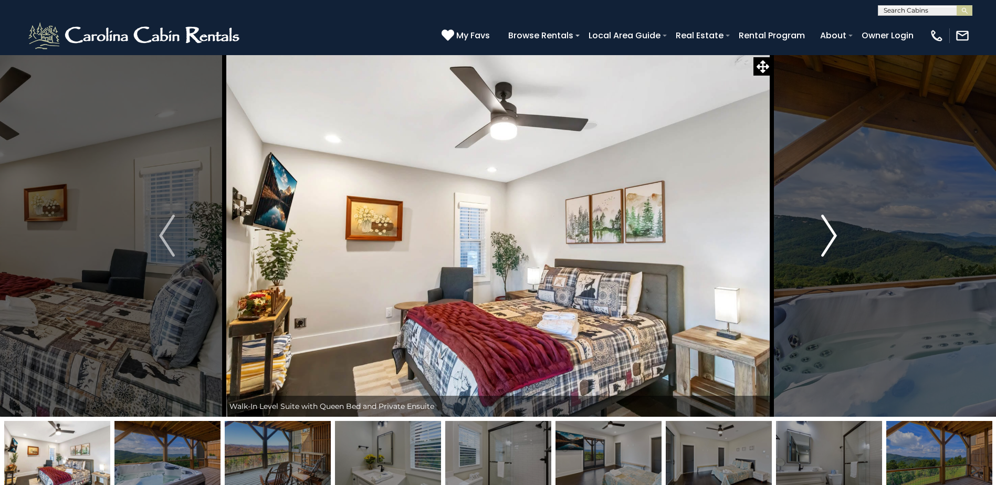
click at [834, 237] on img "Next" at bounding box center [829, 236] width 16 height 42
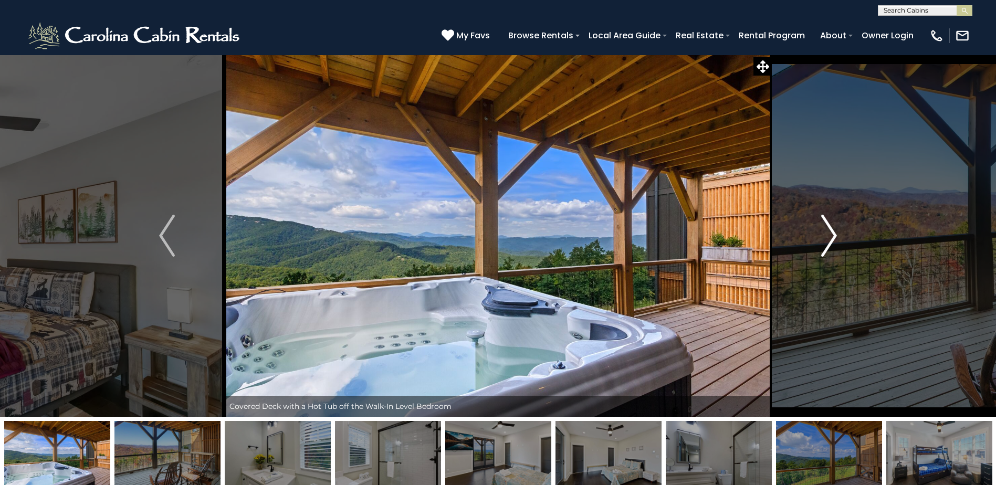
click at [834, 237] on img "Next" at bounding box center [829, 236] width 16 height 42
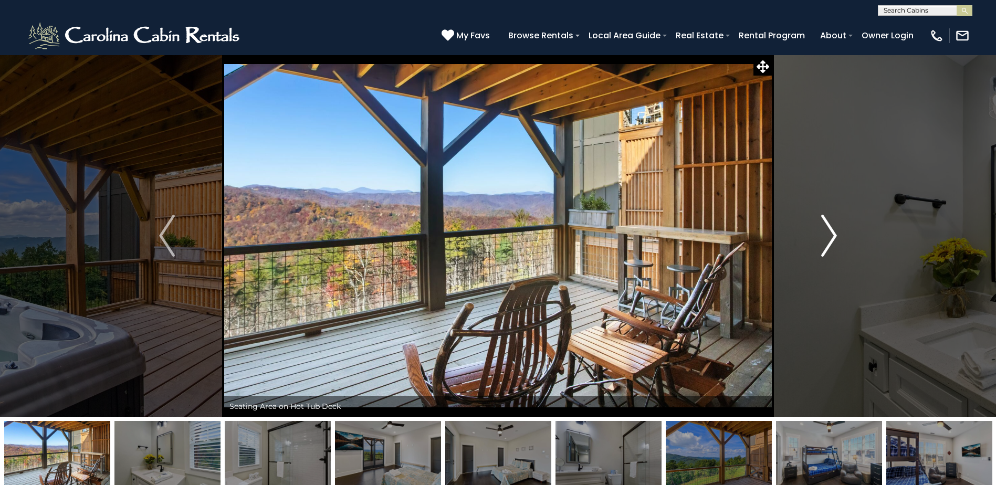
click at [834, 237] on img "Next" at bounding box center [829, 236] width 16 height 42
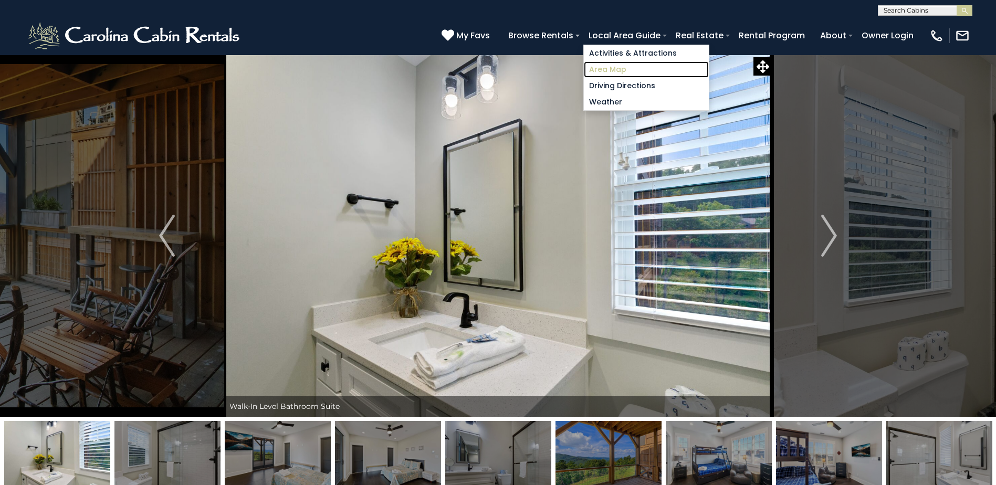
click at [617, 69] on link "Area Map" at bounding box center [646, 69] width 125 height 16
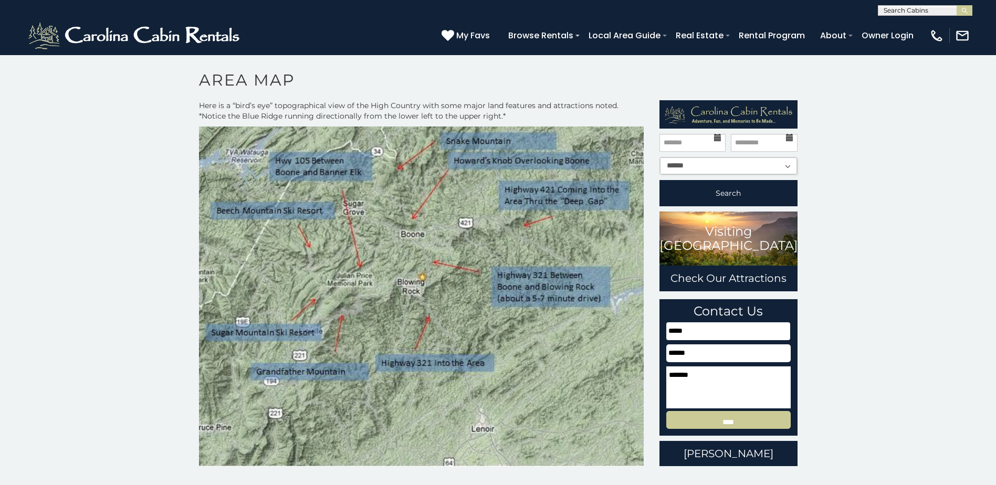
scroll to position [52, 0]
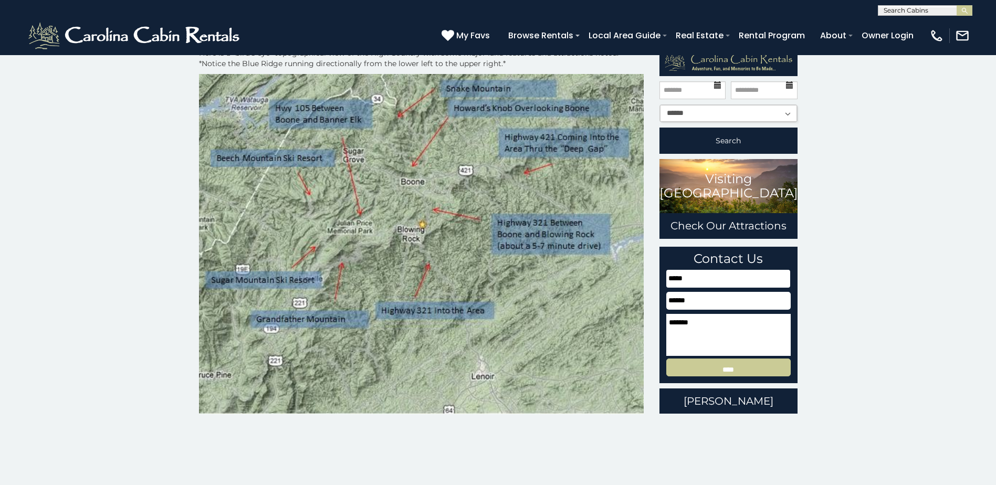
click at [536, 331] on img at bounding box center [421, 244] width 445 height 340
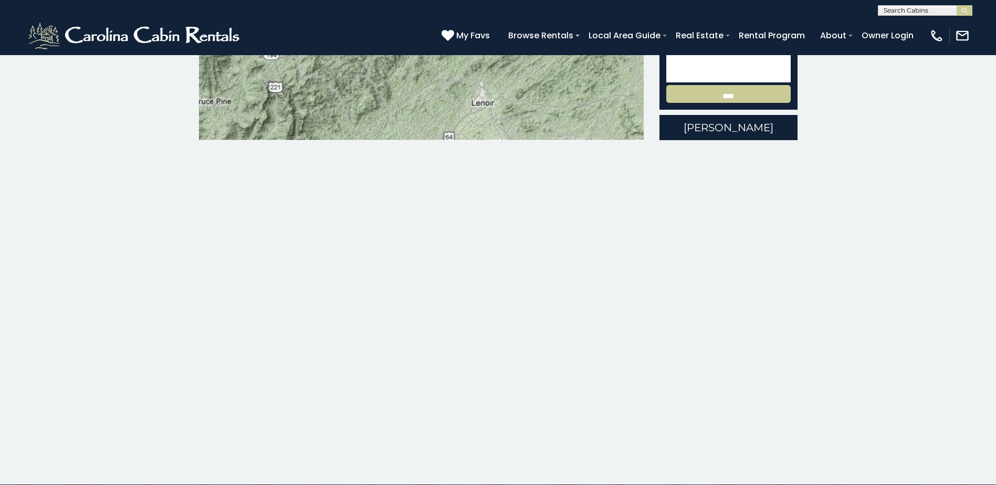
scroll to position [315, 0]
